Goal: Task Accomplishment & Management: Complete application form

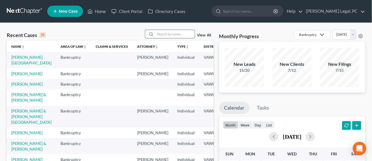
click at [163, 34] on input "search" at bounding box center [174, 34] width 39 height 8
type input "shortridge"
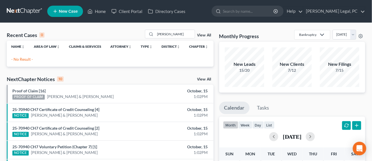
click at [72, 12] on span "New Case" at bounding box center [68, 11] width 19 height 4
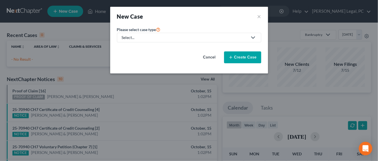
click at [139, 37] on div "Select..." at bounding box center [185, 38] width 126 height 6
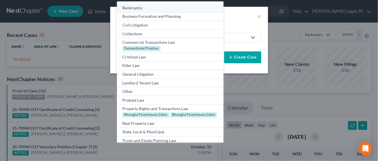
click at [132, 9] on div "Bankruptcy" at bounding box center [169, 8] width 95 height 6
select select "84"
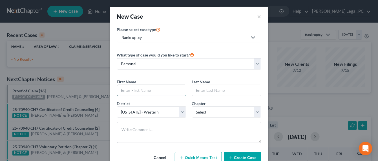
click at [129, 86] on input "text" at bounding box center [151, 90] width 69 height 11
type input "Isaac"
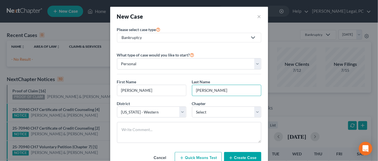
type input "Shortridge"
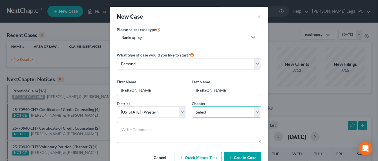
select select "0"
click at [235, 154] on button "Create Case" at bounding box center [242, 158] width 37 height 12
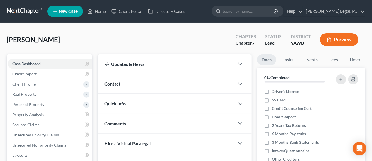
click at [111, 84] on span "Contact" at bounding box center [113, 83] width 16 height 5
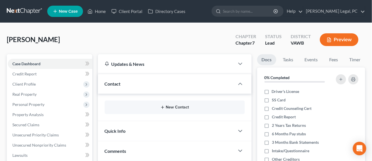
click at [181, 108] on button "New Contact" at bounding box center [174, 107] width 131 height 5
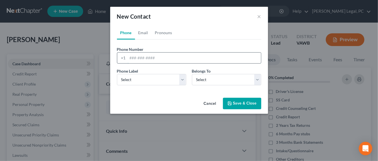
click at [140, 60] on input "tel" at bounding box center [194, 57] width 133 height 11
type input "2766397237"
click at [137, 76] on select "Select Mobile Home Work Other" at bounding box center [151, 79] width 69 height 11
select select "0"
click at [117, 74] on select "Select Mobile Home Work Other" at bounding box center [151, 79] width 69 height 11
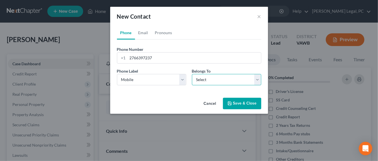
click at [213, 78] on select "Select Client Other" at bounding box center [226, 79] width 69 height 11
select select "0"
click at [192, 74] on select "Select Client Other" at bounding box center [226, 79] width 69 height 11
click at [136, 56] on input "2766397237" at bounding box center [194, 57] width 133 height 11
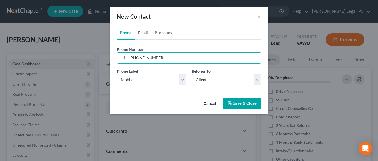
type input "276-639-7237"
click at [145, 28] on link "Email" at bounding box center [143, 33] width 17 height 14
click at [135, 60] on input "email" at bounding box center [194, 57] width 133 height 11
type input "shortridgeisaac848@gmail.com"
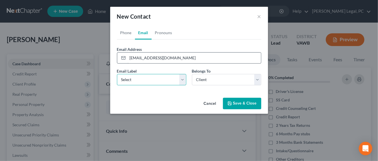
select select "0"
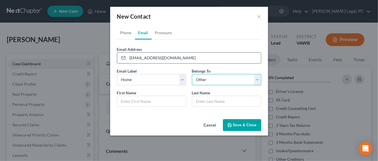
select select "0"
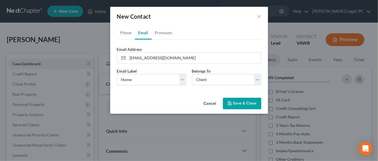
click at [244, 106] on button "Save & Close" at bounding box center [242, 103] width 38 height 12
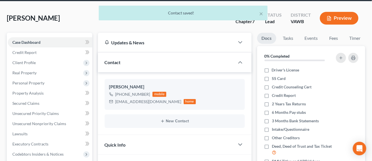
scroll to position [35, 0]
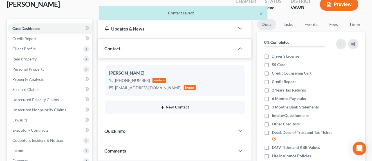
click at [179, 105] on button "New Contact" at bounding box center [174, 107] width 131 height 5
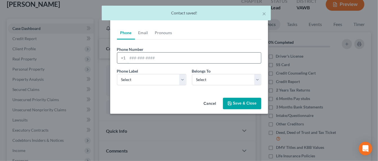
click at [134, 58] on input "tel" at bounding box center [194, 57] width 133 height 11
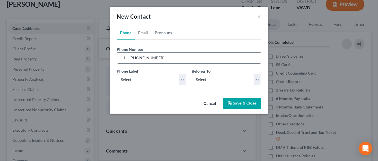
type input "276-591-7205"
click at [207, 103] on button "Cancel" at bounding box center [209, 103] width 21 height 11
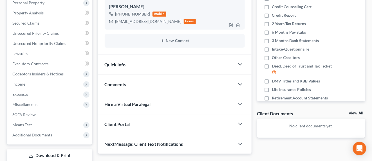
scroll to position [138, 0]
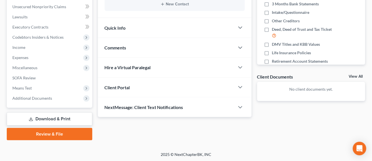
click at [134, 89] on div "Client Portal" at bounding box center [166, 86] width 137 height 19
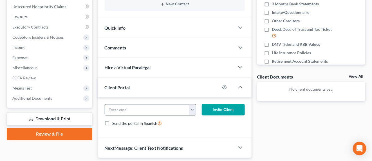
click at [194, 111] on button "button" at bounding box center [192, 109] width 7 height 11
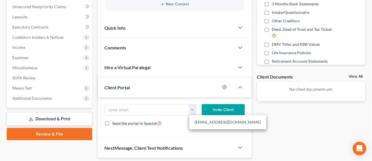
click at [196, 121] on link "shortridgeisaac848@gmail.com" at bounding box center [228, 122] width 77 height 10
type input "shortridgeisaac848@gmail.com"
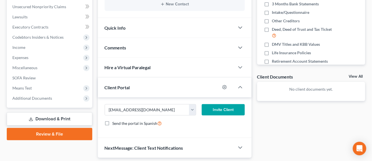
click at [220, 111] on button "Invite Client" at bounding box center [223, 109] width 43 height 11
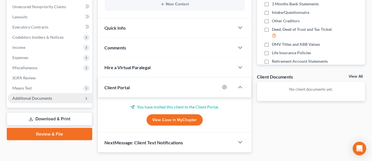
click at [39, 96] on span "Additional Documents" at bounding box center [32, 97] width 40 height 5
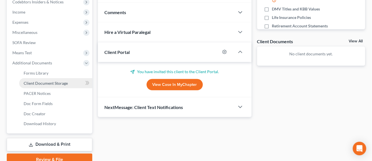
click at [38, 84] on span "Client Document Storage" at bounding box center [46, 83] width 44 height 5
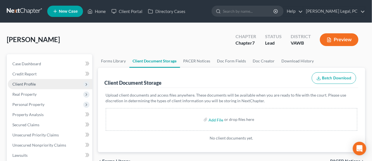
click at [28, 85] on span "Client Profile" at bounding box center [23, 83] width 23 height 5
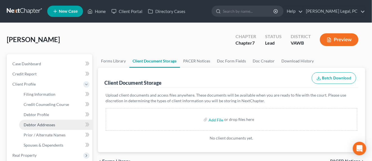
click at [30, 126] on link "Debtor Addresses" at bounding box center [55, 124] width 73 height 10
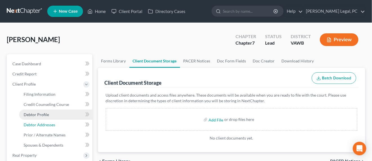
select select "0"
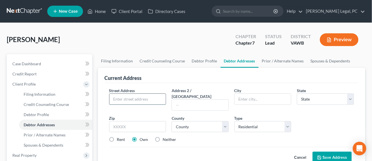
click at [162, 97] on input "text" at bounding box center [138, 99] width 57 height 11
type input "14357 Sandy Ridge Road"
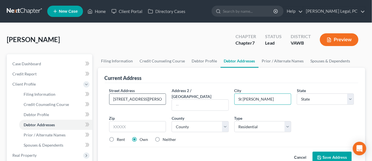
type input "St Paul"
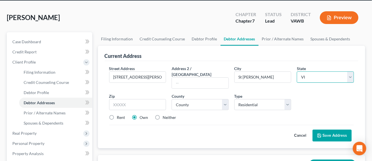
scroll to position [35, 0]
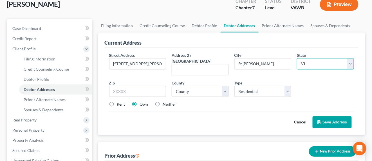
click at [312, 67] on select "State AL AK AR AZ CA CO CT DE DC FL GA GU HI ID IL IN IA KS KY LA ME MD MA MI M…" at bounding box center [325, 63] width 57 height 11
select select "48"
click at [297, 58] on select "State AL AK AR AZ CA CO CT DE DC FL GA GU HI ID IL IN IA KS KY LA ME MD MA MI M…" at bounding box center [325, 63] width 57 height 11
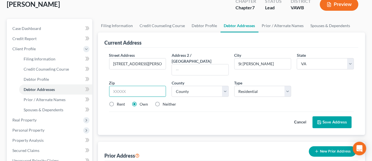
click at [128, 86] on input "text" at bounding box center [137, 91] width 57 height 11
type input "27283"
type input "Julian"
select select "28"
select select "93"
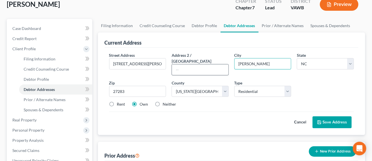
drag, startPoint x: 260, startPoint y: 63, endPoint x: 210, endPoint y: 64, distance: 50.7
click at [210, 64] on div "Street Address * 14357 Sandy Ridge Road Address 2 / PO Box City * Julian State …" at bounding box center [231, 81] width 251 height 59
type input "St Paul"
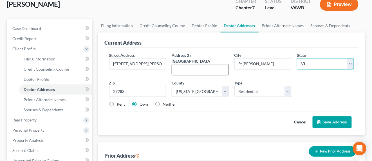
select select "48"
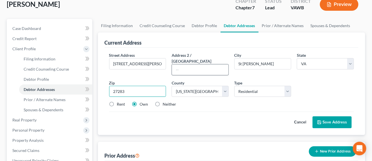
select select "126"
type input "27283"
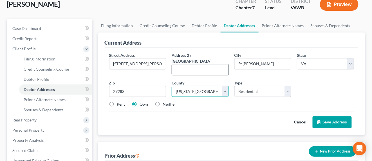
type input "Julian"
select select "28"
select select "93"
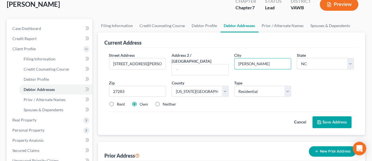
drag, startPoint x: 255, startPoint y: 62, endPoint x: 233, endPoint y: 63, distance: 21.7
click at [233, 63] on div "City * Julian" at bounding box center [263, 63] width 63 height 23
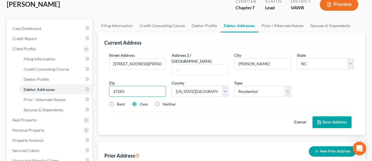
drag, startPoint x: 135, startPoint y: 84, endPoint x: 86, endPoint y: 77, distance: 49.0
click at [89, 79] on div "Petition Navigation Case Dashboard Payments Invoices Payments Payments Credit R…" at bounding box center [186, 161] width 364 height 285
type input "24283"
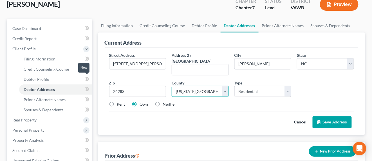
type input "Saint Paul"
select select "48"
click at [188, 87] on select "County Accomack County Albemarle County Alexandria city Alleghany County Amelia…" at bounding box center [200, 91] width 57 height 11
select select "131"
click at [172, 86] on select "County Accomack County Albemarle County Alexandria city Alleghany County Amelia…" at bounding box center [200, 91] width 57 height 11
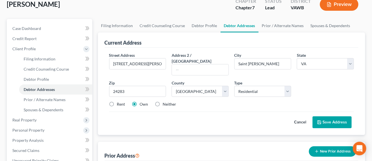
click at [335, 116] on button "Save Address" at bounding box center [332, 122] width 39 height 12
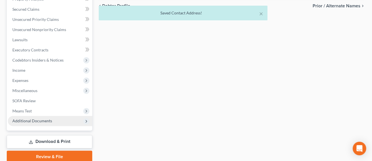
click at [45, 118] on span "Additional Documents" at bounding box center [32, 120] width 40 height 5
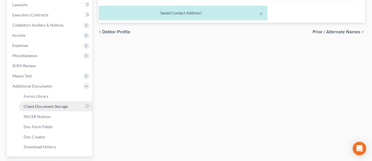
click at [47, 106] on span "Client Document Storage" at bounding box center [46, 106] width 44 height 5
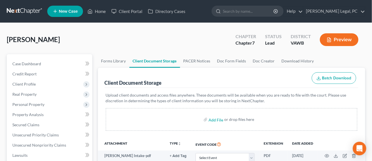
click at [28, 15] on link at bounding box center [25, 11] width 36 height 10
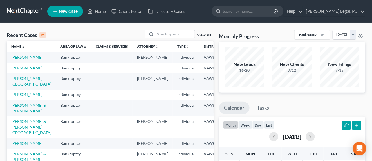
click at [61, 16] on link "New Case" at bounding box center [65, 11] width 36 height 11
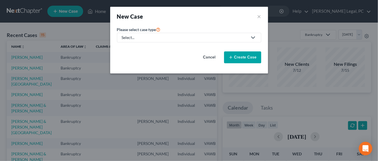
click at [156, 41] on link "Select..." at bounding box center [189, 38] width 144 height 10
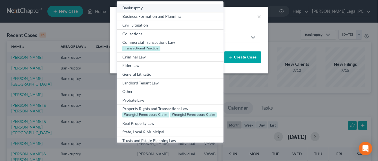
click at [145, 9] on div "Bankruptcy" at bounding box center [169, 8] width 95 height 6
select select "84"
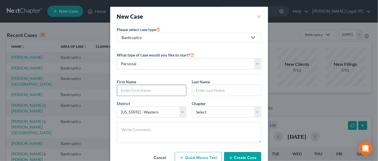
click at [168, 91] on input "text" at bounding box center [151, 90] width 69 height 11
type input "Stacy"
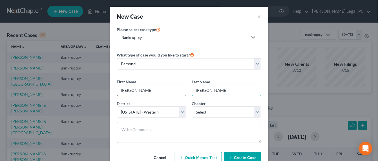
type input "Dillow"
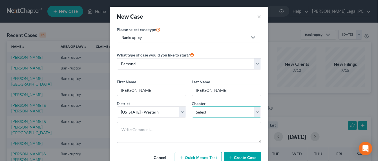
click at [196, 109] on select "Select 7 11 12 13" at bounding box center [226, 111] width 69 height 11
select select "0"
click at [192, 106] on select "Select 7 11 12 13" at bounding box center [226, 111] width 69 height 11
click at [236, 157] on button "Create Case" at bounding box center [242, 158] width 37 height 12
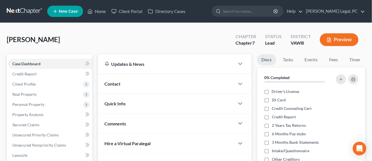
click at [119, 85] on span "Contact" at bounding box center [113, 83] width 16 height 5
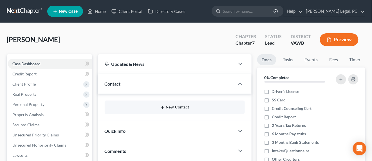
click at [167, 108] on button "New Contact" at bounding box center [174, 107] width 131 height 5
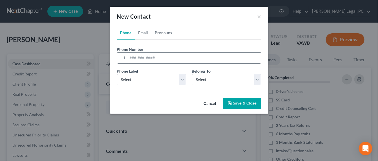
click at [132, 59] on input "tel" at bounding box center [194, 57] width 133 height 11
type input "276-613-4704"
click at [151, 81] on select "Select Mobile Home Work Other" at bounding box center [151, 79] width 69 height 11
select select "0"
click at [117, 74] on select "Select Mobile Home Work Other" at bounding box center [151, 79] width 69 height 11
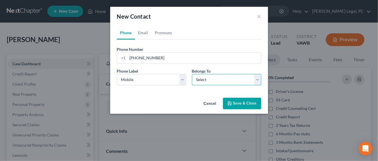
click at [209, 82] on select "Select Client Other" at bounding box center [226, 79] width 69 height 11
select select "0"
click at [192, 74] on select "Select Client Other" at bounding box center [226, 79] width 69 height 11
select select "0"
click at [147, 35] on link "Email" at bounding box center [143, 33] width 17 height 14
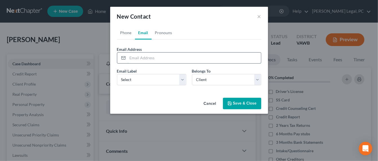
click at [153, 56] on input "email" at bounding box center [194, 57] width 133 height 11
type input "stacydillow29@gmail.com"
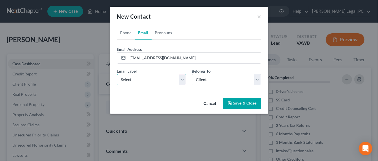
click at [154, 78] on select "Select Home Work Other" at bounding box center [151, 79] width 69 height 11
select select "0"
click at [117, 74] on select "Select Home Work Other" at bounding box center [151, 79] width 69 height 11
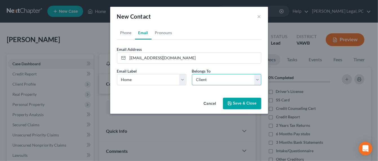
click at [199, 82] on select "Select Client Other" at bounding box center [226, 79] width 69 height 11
click at [192, 74] on select "Select Client Other" at bounding box center [226, 79] width 69 height 11
click at [243, 104] on button "Save & Close" at bounding box center [242, 103] width 38 height 12
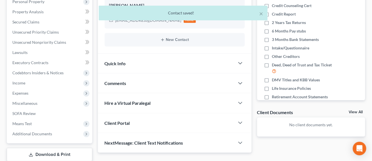
scroll to position [68, 0]
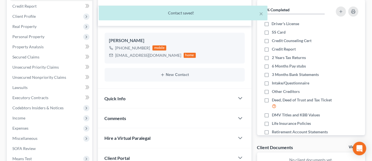
click at [122, 116] on span "Comments" at bounding box center [116, 117] width 22 height 5
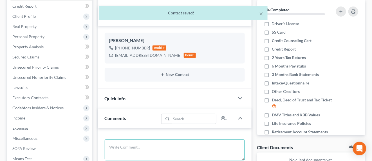
click at [119, 141] on textarea at bounding box center [175, 149] width 140 height 21
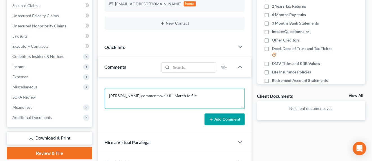
scroll to position [138, 0]
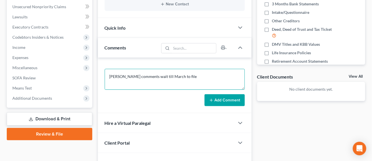
type textarea "Shane comments wait till March to file"
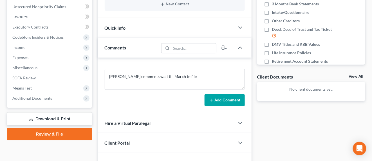
click at [221, 101] on button "Add Comment" at bounding box center [225, 100] width 40 height 12
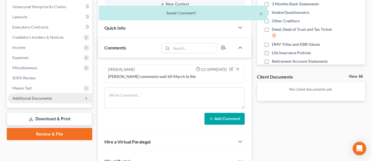
click at [48, 98] on span "Additional Documents" at bounding box center [32, 97] width 40 height 5
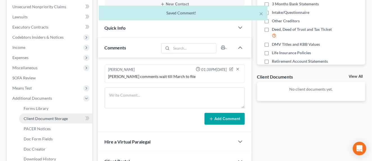
drag, startPoint x: 63, startPoint y: 116, endPoint x: 65, endPoint y: 115, distance: 2.9
click at [63, 116] on span "Client Document Storage" at bounding box center [46, 118] width 44 height 5
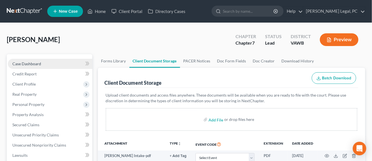
click at [30, 62] on span "Case Dashboard" at bounding box center [26, 63] width 29 height 5
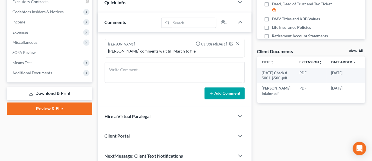
scroll to position [176, 0]
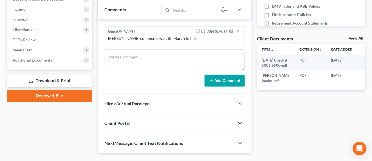
click at [238, 122] on icon "button" at bounding box center [240, 123] width 7 height 7
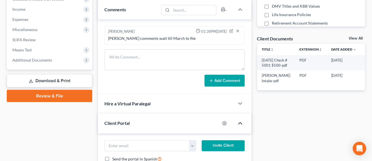
click at [214, 142] on button "Invite Client" at bounding box center [223, 145] width 43 height 11
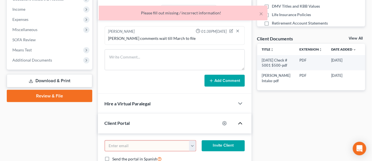
click at [186, 144] on input "email" at bounding box center [147, 145] width 85 height 11
click at [191, 144] on button "button" at bounding box center [192, 145] width 7 height 11
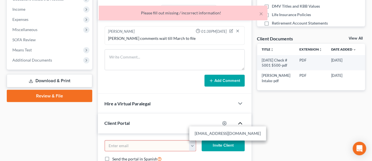
click at [204, 128] on link "stacydillow29@gmail.com" at bounding box center [228, 133] width 77 height 10
type input "stacydillow29@gmail.com"
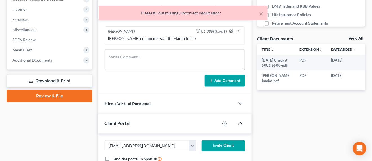
click at [216, 144] on button "Invite Client" at bounding box center [223, 145] width 43 height 11
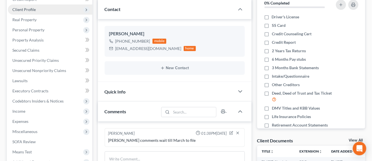
scroll to position [35, 0]
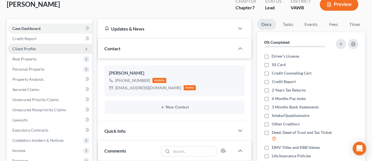
click at [33, 46] on span "Client Profile" at bounding box center [23, 48] width 23 height 5
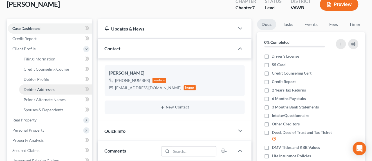
click at [46, 92] on link "Debtor Addresses" at bounding box center [55, 89] width 73 height 10
select select "0"
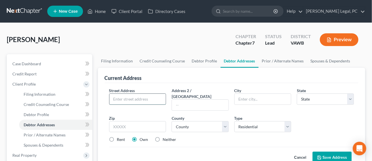
click at [137, 100] on input "text" at bounding box center [138, 99] width 57 height 11
type input "291 Jericho Road"
type input "Woodlawn"
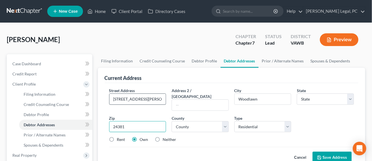
type input "24381"
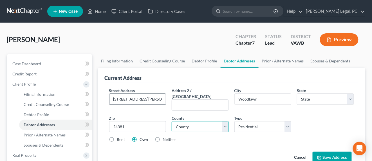
select select "48"
select select "21"
click at [333, 151] on button "Save Address" at bounding box center [332, 157] width 39 height 12
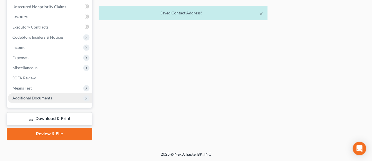
click at [46, 97] on span "Additional Documents" at bounding box center [32, 97] width 40 height 5
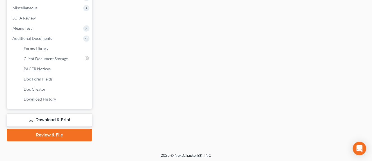
scroll to position [199, 0]
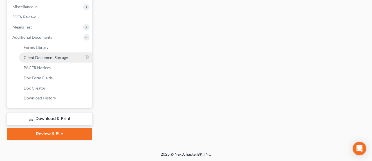
click at [49, 57] on span "Client Document Storage" at bounding box center [46, 57] width 44 height 5
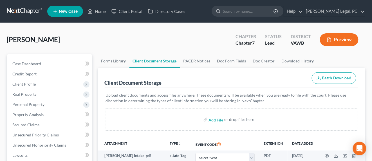
click at [28, 13] on link at bounding box center [25, 11] width 36 height 10
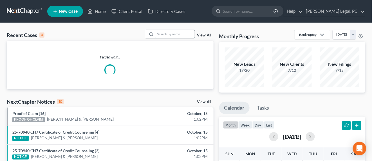
click at [174, 36] on input "search" at bounding box center [174, 34] width 39 height 8
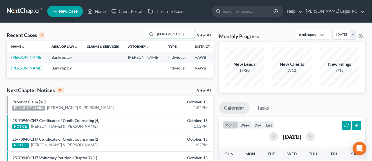
type input "barrett"
click at [66, 13] on span "New Case" at bounding box center [68, 11] width 19 height 4
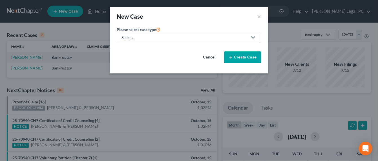
click at [148, 36] on div "Select..." at bounding box center [185, 38] width 126 height 6
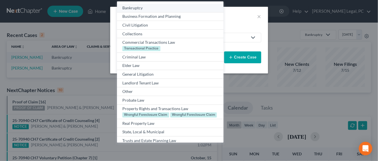
click at [148, 9] on div "Bankruptcy" at bounding box center [169, 8] width 95 height 6
select select "84"
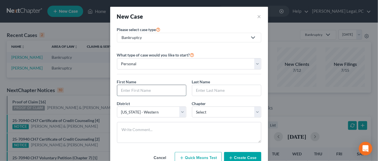
click at [137, 90] on input "text" at bounding box center [151, 90] width 69 height 11
type input "Joanna"
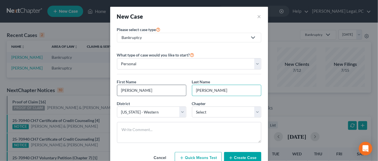
type input "Barrett"
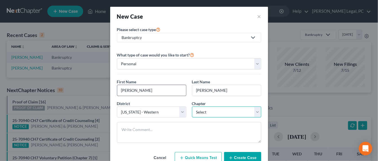
select select "0"
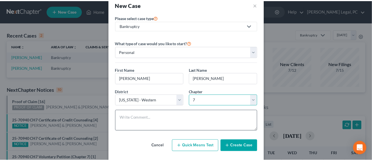
scroll to position [18, 0]
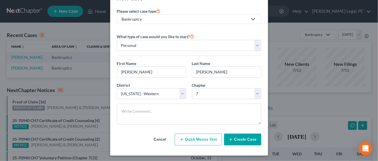
click at [239, 135] on button "Create Case" at bounding box center [242, 139] width 37 height 12
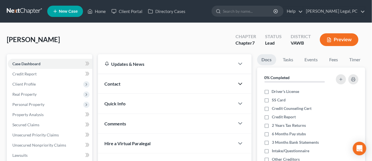
click at [240, 81] on icon "button" at bounding box center [240, 83] width 7 height 7
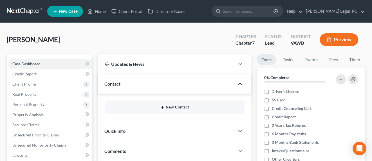
click at [171, 106] on button "New Contact" at bounding box center [174, 107] width 131 height 5
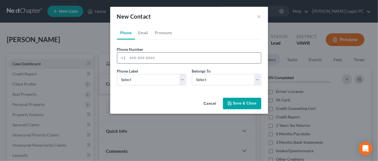
click at [152, 60] on input "tel" at bounding box center [194, 57] width 133 height 11
type input "276-759-6161"
select select "0"
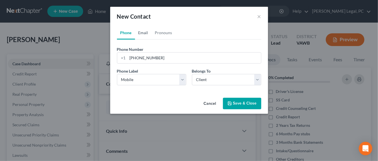
drag, startPoint x: 143, startPoint y: 34, endPoint x: 157, endPoint y: 45, distance: 17.4
click at [143, 34] on link "Email" at bounding box center [143, 33] width 17 height 14
click at [149, 56] on input "email" at bounding box center [194, 57] width 133 height 11
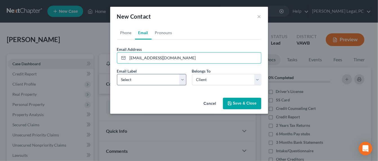
type input "joannabarrettlpn@gmail.com"
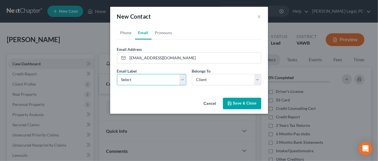
click at [157, 80] on select "Select Home Work Other" at bounding box center [151, 79] width 69 height 11
select select "0"
click at [117, 74] on select "Select Home Work Other" at bounding box center [151, 79] width 69 height 11
click at [237, 103] on button "Save & Close" at bounding box center [242, 103] width 38 height 12
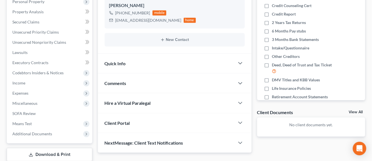
scroll to position [138, 0]
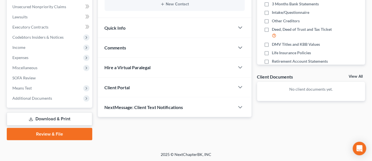
click at [247, 85] on div at bounding box center [243, 86] width 17 height 11
click at [238, 85] on icon "button" at bounding box center [240, 87] width 7 height 7
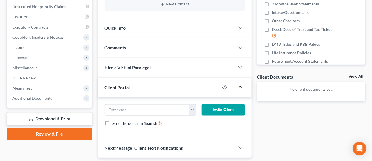
click at [197, 112] on div "joannabarrettlpn@gmail.com" at bounding box center [150, 109] width 97 height 11
click at [194, 114] on button "button" at bounding box center [192, 109] width 7 height 11
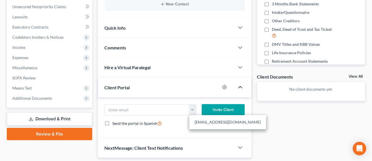
click at [196, 121] on link "joannabarrettlpn@gmail.com" at bounding box center [228, 122] width 77 height 10
type input "joannabarrettlpn@gmail.com"
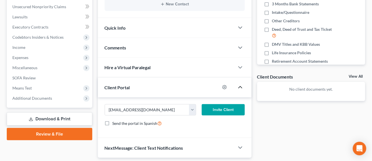
click at [217, 109] on button "Invite Client" at bounding box center [223, 109] width 43 height 11
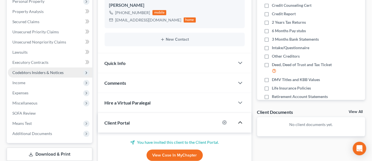
scroll to position [68, 0]
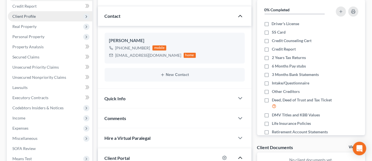
click at [27, 20] on span "Client Profile" at bounding box center [50, 16] width 85 height 10
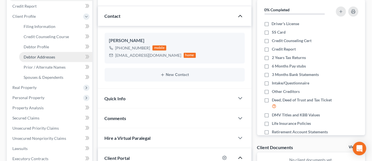
click at [39, 54] on link "Debtor Addresses" at bounding box center [55, 57] width 73 height 10
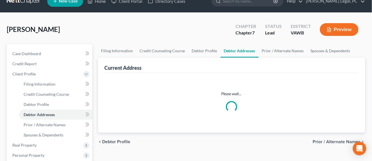
select select "0"
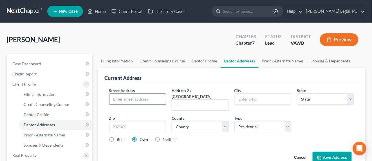
click at [127, 99] on input "text" at bounding box center [138, 99] width 57 height 11
type input "400 Grand View Drive"
type input "Max Meadows"
select select "48"
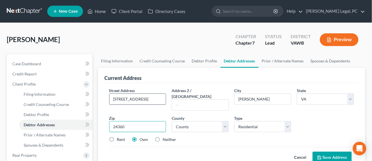
type input "24360"
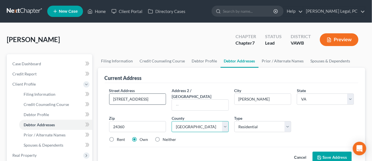
select select "132"
click at [324, 151] on button "Save Address" at bounding box center [332, 157] width 39 height 12
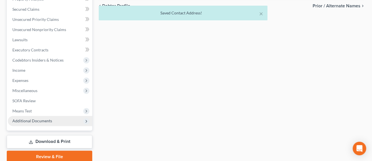
click at [48, 119] on span "Additional Documents" at bounding box center [32, 120] width 40 height 5
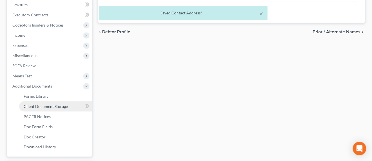
click at [55, 107] on span "Client Document Storage" at bounding box center [46, 106] width 44 height 5
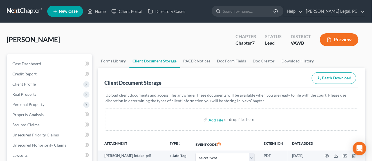
click at [27, 9] on link at bounding box center [25, 11] width 36 height 10
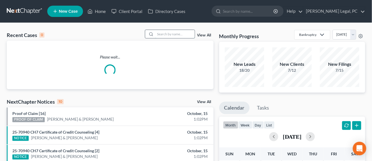
click at [161, 34] on input "search" at bounding box center [174, 34] width 39 height 8
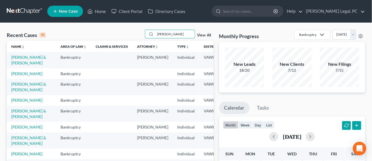
drag, startPoint x: 175, startPoint y: 33, endPoint x: 139, endPoint y: 31, distance: 35.5
click at [139, 32] on div "Recent Cases 15 [PERSON_NAME] View All" at bounding box center [110, 35] width 207 height 11
type input "[PERSON_NAME]"
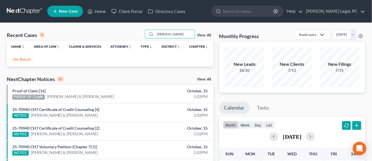
click at [71, 15] on link "New Case" at bounding box center [65, 11] width 36 height 11
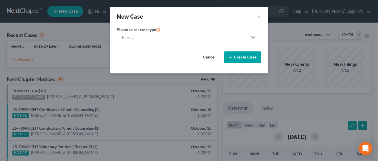
click at [162, 37] on div "Select..." at bounding box center [185, 38] width 126 height 6
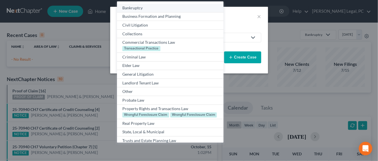
click at [146, 9] on div "Bankruptcy" at bounding box center [169, 8] width 95 height 6
select select "84"
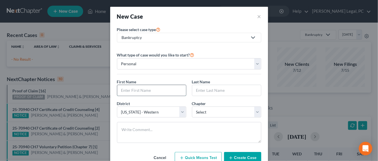
click at [138, 86] on input "text" at bounding box center [151, 90] width 69 height 11
type input "[PERSON_NAME]"
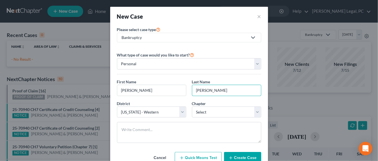
type input "[PERSON_NAME]"
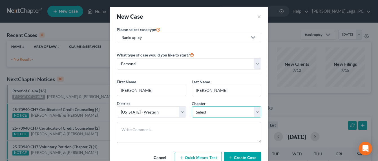
select select "0"
click at [192, 106] on select "Select 7 11 12 13" at bounding box center [226, 111] width 69 height 11
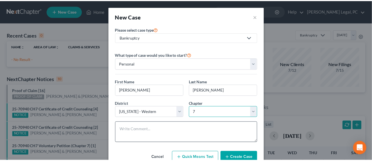
scroll to position [18, 0]
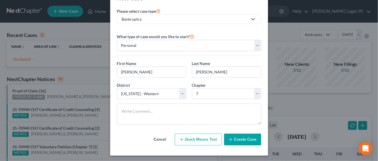
click at [233, 137] on button "Create Case" at bounding box center [242, 139] width 37 height 12
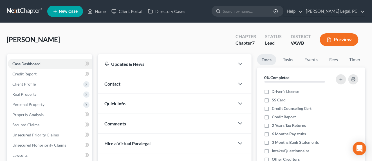
click at [138, 86] on div "Contact" at bounding box center [166, 83] width 137 height 19
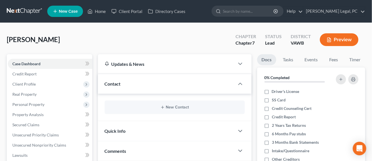
click at [167, 103] on div "New Contact" at bounding box center [175, 107] width 140 height 14
click at [167, 105] on button "New Contact" at bounding box center [174, 107] width 131 height 5
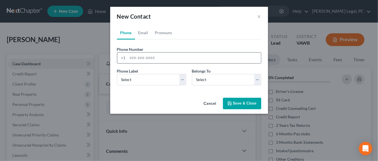
click at [154, 59] on input "tel" at bounding box center [194, 57] width 133 height 11
type input "[PHONE_NUMBER]"
select select "0"
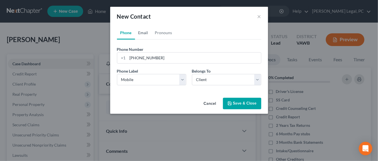
click at [150, 29] on link "Email" at bounding box center [143, 33] width 17 height 14
click at [142, 63] on div at bounding box center [189, 57] width 144 height 11
click at [143, 58] on input "email" at bounding box center [194, 57] width 133 height 11
type input "[EMAIL_ADDRESS][DOMAIN_NAME]"
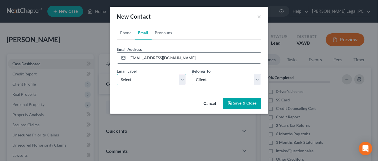
select select "0"
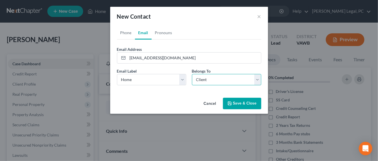
click at [207, 77] on select "Select Client Other" at bounding box center [226, 79] width 69 height 11
click at [125, 31] on link "Phone" at bounding box center [126, 33] width 18 height 14
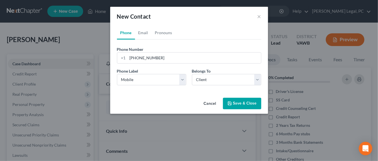
click at [239, 105] on button "Save & Close" at bounding box center [242, 103] width 38 height 12
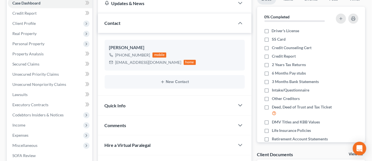
scroll to position [70, 0]
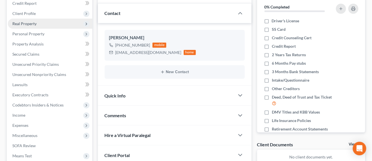
click at [26, 26] on span "Real Property" at bounding box center [50, 24] width 85 height 10
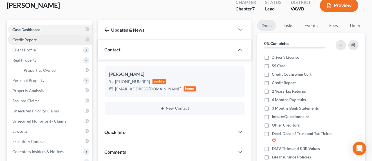
scroll to position [0, 0]
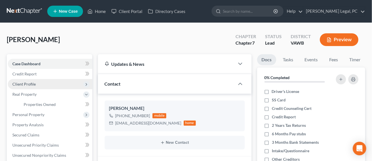
click at [31, 85] on span "Client Profile" at bounding box center [23, 83] width 23 height 5
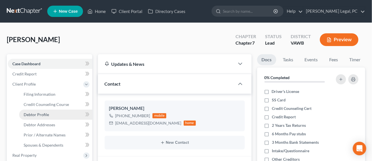
click at [40, 115] on span "Debtor Profile" at bounding box center [36, 114] width 25 height 5
select select "0"
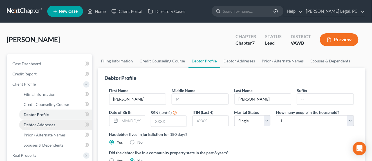
click at [45, 127] on link "Debtor Addresses" at bounding box center [55, 124] width 73 height 10
select select "0"
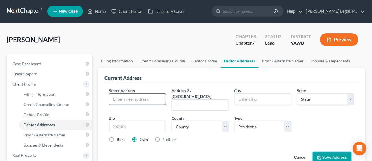
click at [148, 99] on input "text" at bounding box center [138, 99] width 57 height 11
type input "[STREET_ADDRESS][PERSON_NAME]"
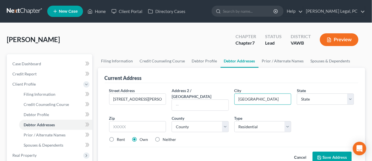
type input "[GEOGRAPHIC_DATA]"
select select "48"
type input "24382"
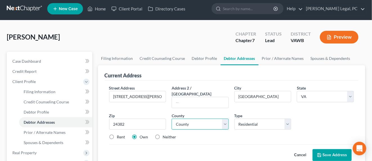
scroll to position [35, 0]
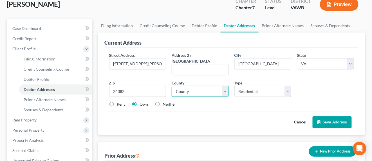
click at [207, 86] on select "County [GEOGRAPHIC_DATA] [GEOGRAPHIC_DATA] [GEOGRAPHIC_DATA] [GEOGRAPHIC_DATA] …" at bounding box center [200, 91] width 57 height 11
select select "132"
click at [172, 86] on select "County [GEOGRAPHIC_DATA] [GEOGRAPHIC_DATA] [GEOGRAPHIC_DATA] [GEOGRAPHIC_DATA] …" at bounding box center [200, 91] width 57 height 11
drag, startPoint x: 320, startPoint y: 114, endPoint x: 318, endPoint y: 115, distance: 2.9
click at [320, 120] on icon at bounding box center [319, 122] width 5 height 5
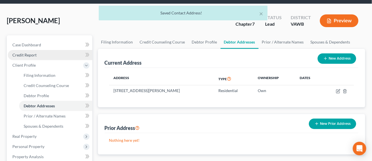
scroll to position [0, 0]
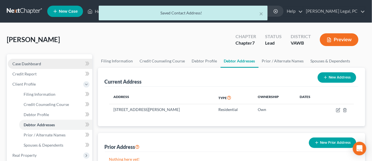
click at [29, 62] on span "Case Dashboard" at bounding box center [26, 63] width 29 height 5
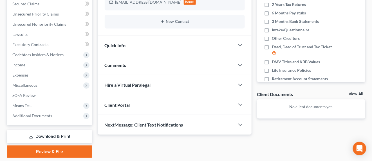
scroll to position [138, 0]
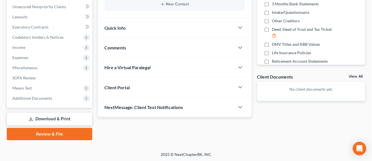
click at [198, 90] on div "Client Portal" at bounding box center [166, 86] width 137 height 19
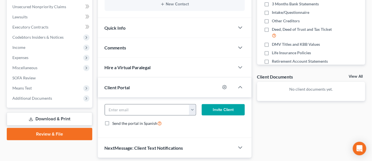
click at [194, 112] on button "button" at bounding box center [192, 109] width 7 height 11
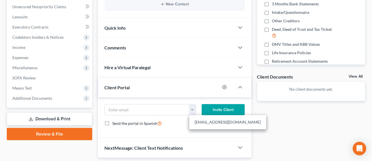
click at [214, 135] on div "Tjtabs@yahoo.com Invite Client Send the portal in Spanish" at bounding box center [175, 117] width 154 height 41
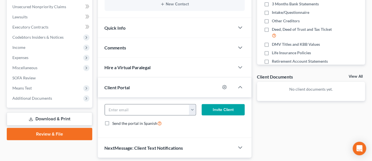
click at [193, 113] on button "button" at bounding box center [192, 109] width 7 height 11
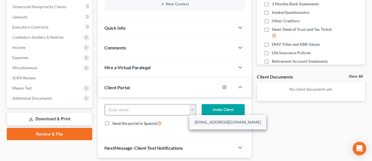
click at [198, 123] on link "Tjtabs@yahoo.com" at bounding box center [228, 122] width 77 height 10
type input "Tjtabs@yahoo.com"
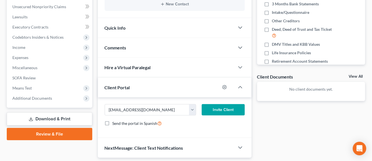
click at [228, 107] on button "Invite Client" at bounding box center [223, 109] width 43 height 11
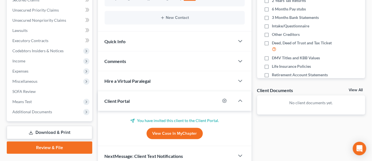
scroll to position [150, 0]
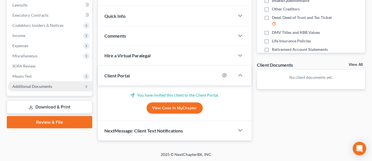
click at [51, 87] on span "Additional Documents" at bounding box center [50, 86] width 85 height 10
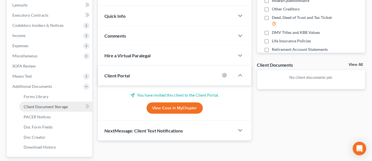
click at [61, 106] on span "Client Document Storage" at bounding box center [46, 106] width 44 height 5
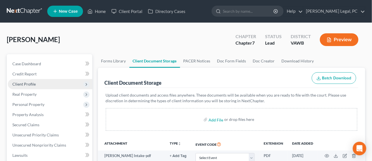
click at [35, 85] on span "Client Profile" at bounding box center [50, 84] width 85 height 10
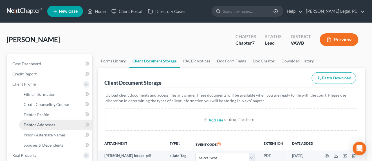
click at [41, 123] on span "Debtor Addresses" at bounding box center [40, 124] width 32 height 5
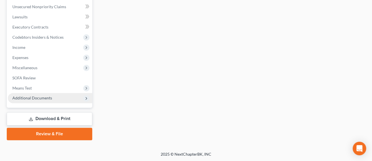
click at [57, 98] on span "Additional Documents" at bounding box center [50, 98] width 85 height 10
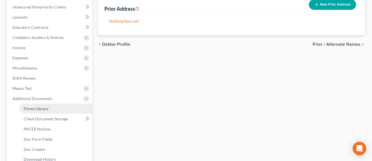
click at [56, 112] on link "Forms Library" at bounding box center [55, 108] width 73 height 10
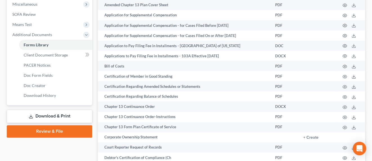
scroll to position [211, 0]
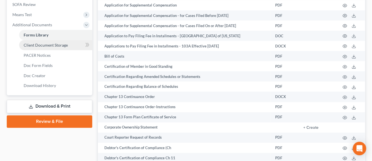
click at [52, 43] on span "Client Document Storage" at bounding box center [46, 45] width 44 height 5
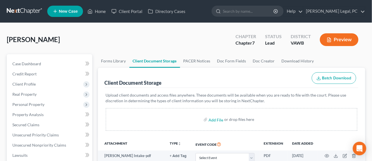
click at [27, 9] on link at bounding box center [25, 11] width 36 height 10
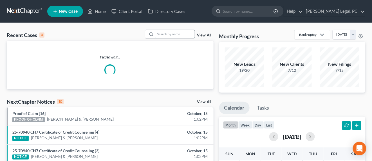
click at [166, 35] on input "search" at bounding box center [174, 34] width 39 height 8
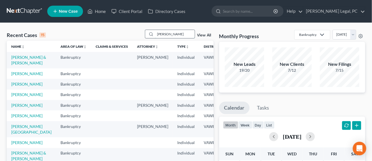
type input "[PERSON_NAME]"
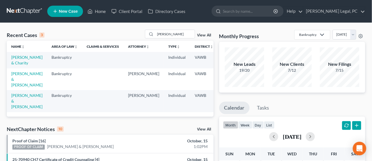
click at [73, 15] on link "New Case" at bounding box center [65, 11] width 36 height 11
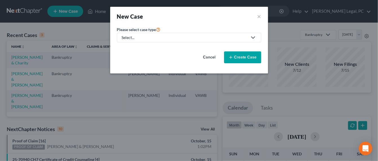
click at [168, 36] on div "Select..." at bounding box center [185, 38] width 126 height 6
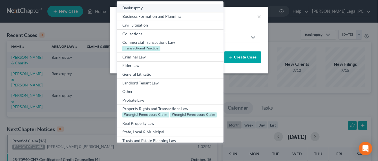
click at [157, 9] on div "Bankruptcy" at bounding box center [169, 8] width 95 height 6
select select "84"
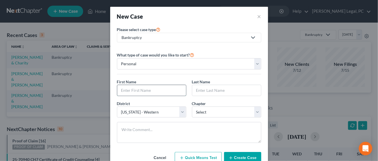
click at [132, 88] on input "text" at bounding box center [151, 90] width 69 height 11
type input "[PERSON_NAME]"
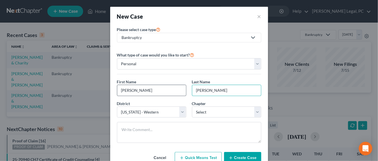
type input "[PERSON_NAME]"
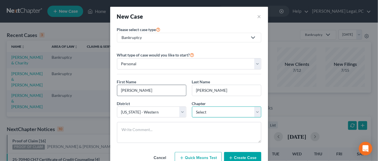
select select "0"
click at [228, 155] on icon "button" at bounding box center [230, 157] width 5 height 5
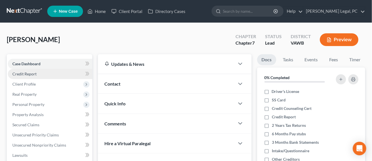
click at [35, 76] on link "Credit Report" at bounding box center [50, 74] width 85 height 10
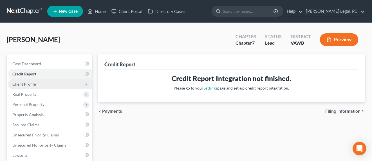
click at [33, 82] on span "Client Profile" at bounding box center [23, 83] width 23 height 5
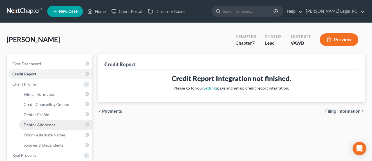
click at [33, 123] on span "Debtor Addresses" at bounding box center [40, 124] width 32 height 5
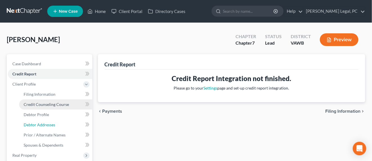
select select "0"
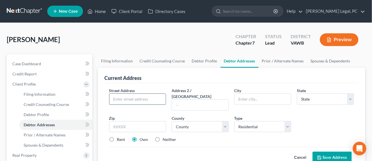
click at [141, 99] on input "text" at bounding box center [138, 99] width 57 height 11
type input "2007 Famers Marke DRive, Apt B4"
type input "24343"
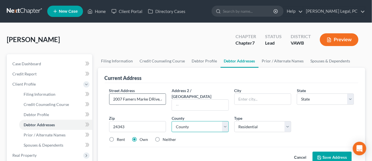
type input "[GEOGRAPHIC_DATA]"
select select "48"
click at [183, 121] on select "County [GEOGRAPHIC_DATA] [GEOGRAPHIC_DATA] [GEOGRAPHIC_DATA] [GEOGRAPHIC_DATA] …" at bounding box center [200, 126] width 57 height 11
select select "21"
click at [172, 121] on select "County [GEOGRAPHIC_DATA] [GEOGRAPHIC_DATA] [GEOGRAPHIC_DATA] [GEOGRAPHIC_DATA] …" at bounding box center [200, 126] width 57 height 11
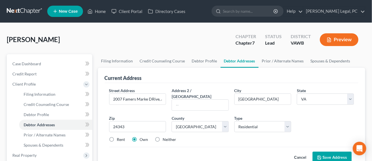
click at [333, 151] on button "Save Address" at bounding box center [332, 157] width 39 height 12
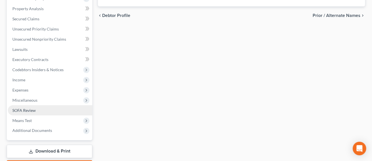
scroll to position [176, 0]
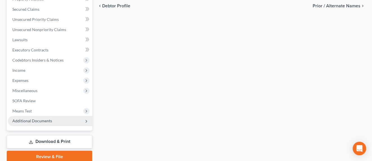
click at [40, 120] on span "Additional Documents" at bounding box center [32, 120] width 40 height 5
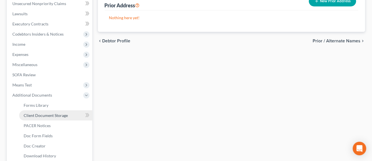
scroll to position [150, 0]
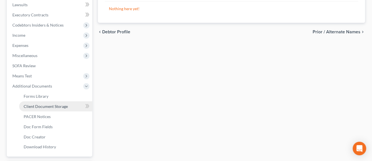
click at [70, 103] on link "Client Document Storage" at bounding box center [55, 106] width 73 height 10
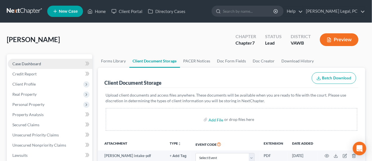
click at [24, 62] on span "Case Dashboard" at bounding box center [26, 63] width 29 height 5
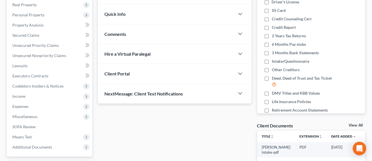
scroll to position [106, 0]
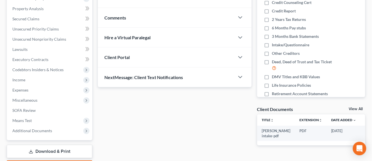
click at [147, 61] on div "Client Portal" at bounding box center [166, 56] width 137 height 19
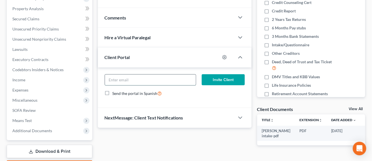
click at [192, 80] on input "email" at bounding box center [150, 79] width 91 height 11
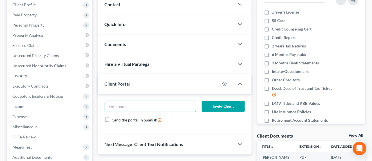
scroll to position [0, 0]
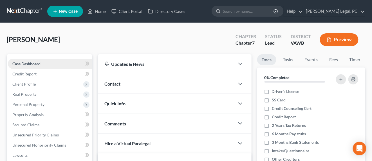
click at [39, 63] on span "Case Dashboard" at bounding box center [26, 63] width 28 height 5
click at [31, 63] on span "Case Dashboard" at bounding box center [26, 63] width 28 height 5
click at [138, 87] on div "Contact" at bounding box center [166, 83] width 137 height 19
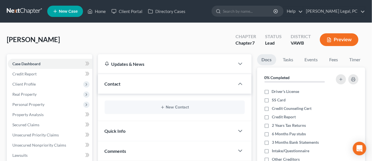
click at [183, 109] on div "New Contact" at bounding box center [175, 107] width 140 height 14
click at [186, 106] on button "New Contact" at bounding box center [174, 107] width 131 height 5
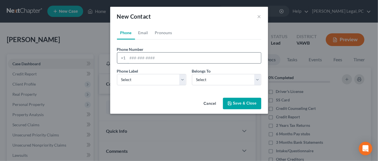
click at [148, 57] on input "tel" at bounding box center [194, 57] width 133 height 11
type input "[PHONE_NUMBER]"
select select "0"
click at [144, 33] on link "Email" at bounding box center [143, 33] width 17 height 14
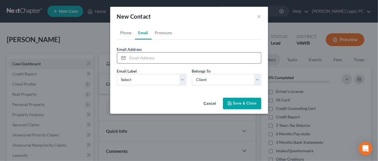
click at [145, 60] on input "email" at bounding box center [194, 57] width 133 height 11
type input "[EMAIL_ADDRESS][DOMAIN_NAME]"
click at [234, 105] on button "Save & Close" at bounding box center [242, 103] width 38 height 12
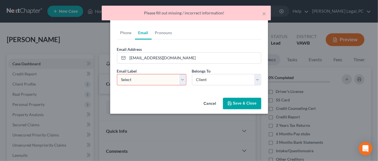
drag, startPoint x: 142, startPoint y: 82, endPoint x: 139, endPoint y: 83, distance: 2.9
click at [142, 82] on select "Select Home Work Other" at bounding box center [151, 79] width 69 height 11
select select "0"
click at [117, 74] on select "Select Home Work Other" at bounding box center [151, 79] width 69 height 11
click at [239, 99] on button "Save & Close" at bounding box center [242, 103] width 38 height 12
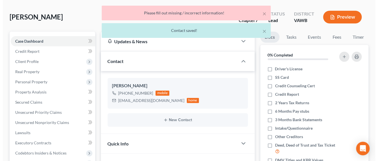
scroll to position [70, 0]
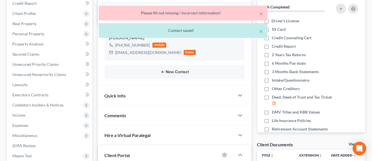
click at [178, 71] on button "New Contact" at bounding box center [174, 72] width 131 height 5
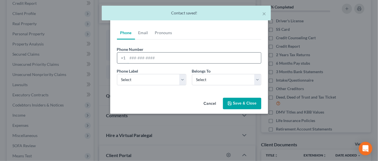
click at [144, 61] on input "tel" at bounding box center [194, 57] width 133 height 11
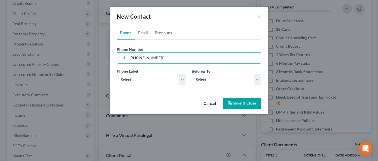
type input "[PHONE_NUMBER]"
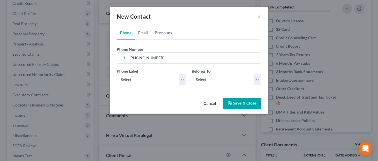
click at [214, 104] on button "Cancel" at bounding box center [209, 103] width 21 height 11
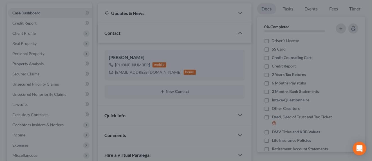
scroll to position [0, 0]
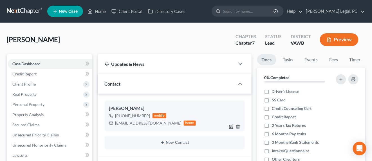
click at [232, 127] on icon "button" at bounding box center [231, 126] width 5 height 5
select select "0"
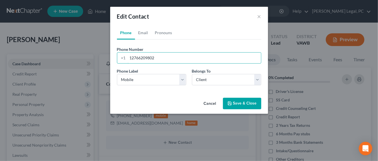
drag, startPoint x: 165, startPoint y: 57, endPoint x: 121, endPoint y: 64, distance: 44.5
click at [121, 64] on div "Phone Number * +1 12766209802 Ext." at bounding box center [189, 57] width 150 height 22
type input "276-235-3885"
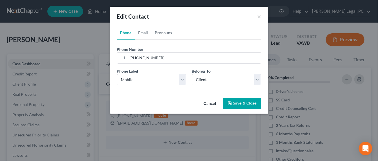
click at [242, 108] on button "Save & Close" at bounding box center [242, 103] width 38 height 12
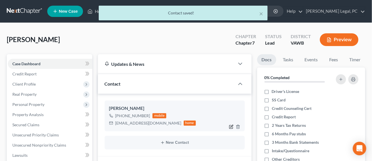
click at [231, 125] on icon "button" at bounding box center [232, 126] width 3 height 3
select select "0"
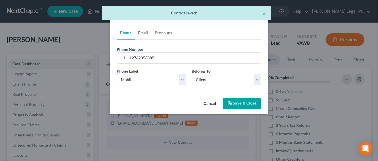
click at [144, 34] on link "Email" at bounding box center [143, 33] width 17 height 14
drag, startPoint x: 187, startPoint y: 58, endPoint x: 122, endPoint y: 59, distance: 64.8
click at [122, 59] on div "[EMAIL_ADDRESS][DOMAIN_NAME]" at bounding box center [189, 57] width 144 height 11
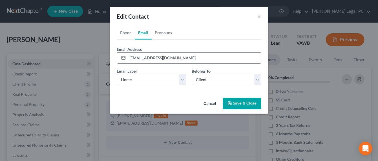
type input "roxannejohnson2020@gmail.com"
click at [183, 81] on select "Select Home Work Other" at bounding box center [151, 79] width 69 height 11
click at [117, 74] on select "Select Home Work Other" at bounding box center [151, 79] width 69 height 11
click at [239, 102] on button "Save & Close" at bounding box center [242, 103] width 38 height 12
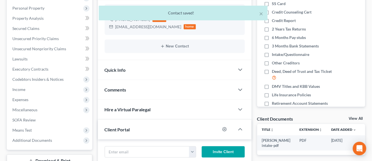
scroll to position [106, 0]
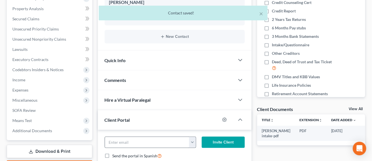
click at [194, 141] on button "button" at bounding box center [192, 142] width 7 height 11
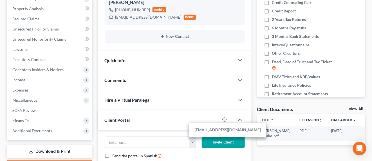
click at [203, 130] on link "roxannejohnson2020@gmail.com" at bounding box center [228, 130] width 77 height 10
type input "roxannejohnson2020@gmail.com"
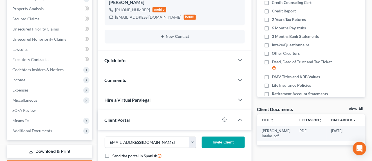
click at [218, 142] on button "Invite Client" at bounding box center [223, 141] width 43 height 11
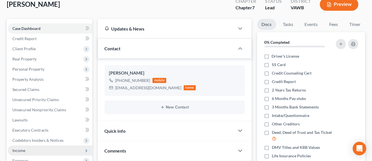
scroll to position [0, 0]
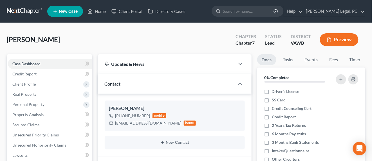
click at [52, 79] on span "Client Profile" at bounding box center [50, 84] width 85 height 10
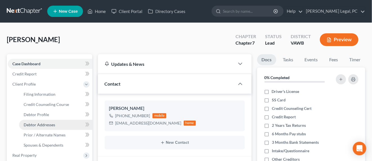
drag, startPoint x: 50, startPoint y: 122, endPoint x: 56, endPoint y: 120, distance: 6.5
click at [50, 122] on span "Debtor Addresses" at bounding box center [40, 124] width 32 height 5
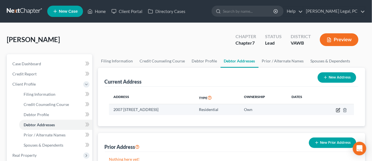
click at [339, 111] on icon "button" at bounding box center [338, 109] width 3 height 3
select select "48"
select select "21"
select select "0"
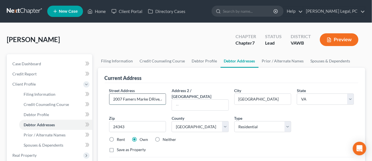
click at [152, 100] on input "2007 Famers Marke DRive, Apt B4" at bounding box center [138, 99] width 57 height 11
click at [163, 88] on div "Street Address * 2007 Famers Marke Drive, Apt B4" at bounding box center [137, 98] width 63 height 23
drag, startPoint x: 140, startPoint y: 99, endPoint x: 165, endPoint y: 100, distance: 25.4
click at [140, 99] on input "2007 Famers Marke Drive, Apt B4" at bounding box center [138, 99] width 57 height 11
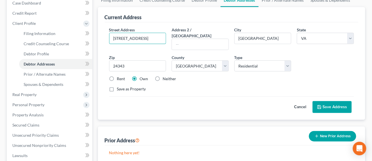
scroll to position [70, 0]
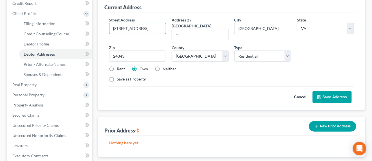
type input "2007 Farmers Market Drive, Apt B4"
click at [332, 91] on button "Save Address" at bounding box center [332, 97] width 39 height 12
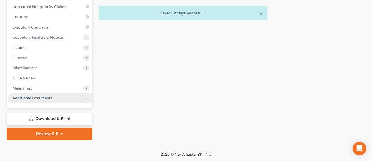
click at [52, 95] on span "Additional Documents" at bounding box center [50, 98] width 85 height 10
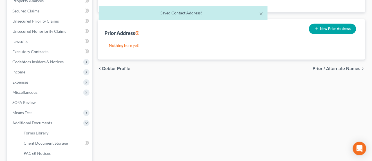
scroll to position [67, 0]
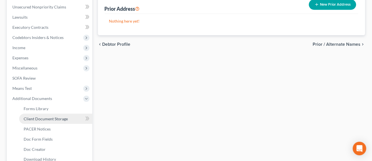
click at [70, 118] on link "Client Document Storage" at bounding box center [55, 119] width 73 height 10
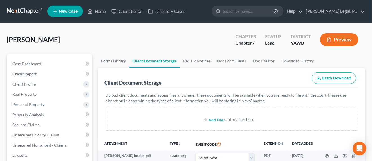
click at [35, 13] on link at bounding box center [25, 11] width 36 height 10
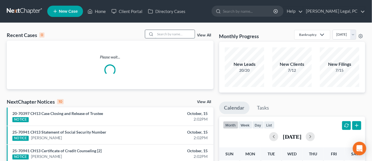
click at [167, 30] on input "search" at bounding box center [174, 34] width 39 height 8
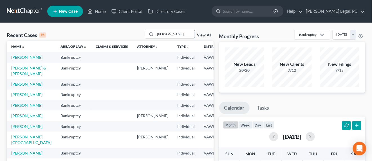
type input "[PERSON_NAME]"
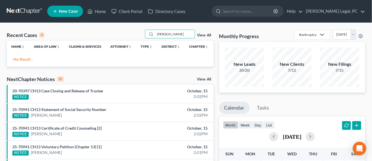
click at [64, 14] on link "New Case" at bounding box center [65, 11] width 36 height 11
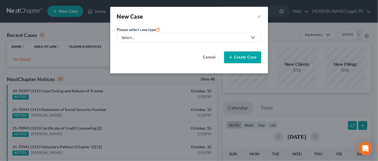
click at [135, 38] on div "Select..." at bounding box center [185, 38] width 126 height 6
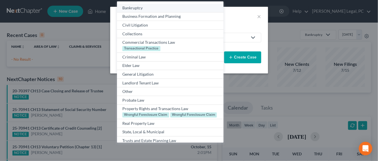
click at [138, 8] on div "Bankruptcy" at bounding box center [169, 8] width 95 height 6
select select "84"
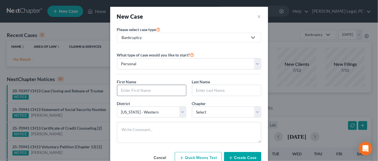
click at [135, 93] on input "text" at bounding box center [151, 90] width 69 height 11
type input "[PERSON_NAME]"
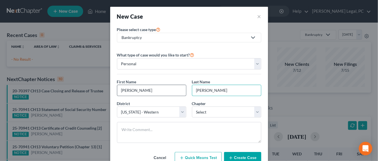
type input "[PERSON_NAME]"
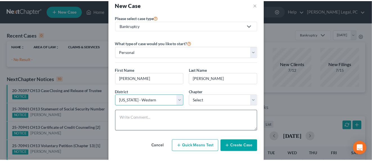
scroll to position [18, 0]
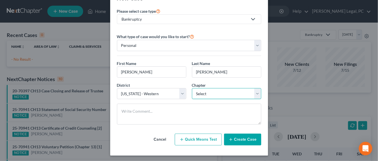
click at [199, 95] on select "Select 7 11 12 13" at bounding box center [226, 93] width 69 height 11
select select "0"
click at [192, 88] on select "Select 7 11 12 13" at bounding box center [226, 93] width 69 height 11
click at [235, 136] on button "Create Case" at bounding box center [242, 139] width 37 height 12
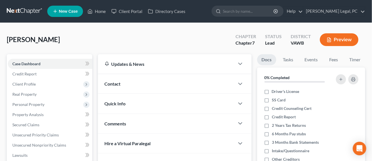
drag, startPoint x: 113, startPoint y: 83, endPoint x: 117, endPoint y: 83, distance: 3.7
click at [113, 82] on span "Contact" at bounding box center [113, 83] width 16 height 5
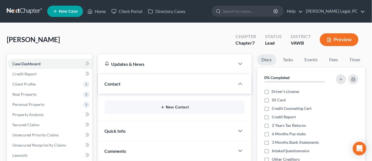
click at [158, 108] on button "New Contact" at bounding box center [174, 107] width 131 height 5
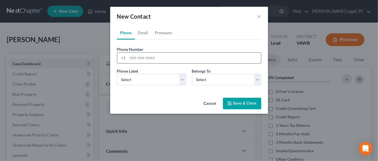
click at [144, 60] on input "tel" at bounding box center [194, 57] width 133 height 11
type input "[PHONE_NUMBER]"
click at [146, 80] on select "Select Mobile Home Work Other" at bounding box center [151, 79] width 69 height 11
select select "0"
click at [117, 74] on select "Select Mobile Home Work Other" at bounding box center [151, 79] width 69 height 11
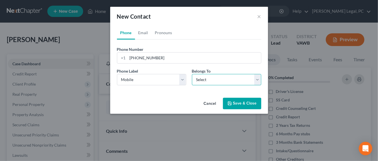
click at [204, 80] on select "Select Client Other" at bounding box center [226, 79] width 69 height 11
select select "1"
click at [192, 74] on select "Select Client Other" at bounding box center [226, 79] width 69 height 11
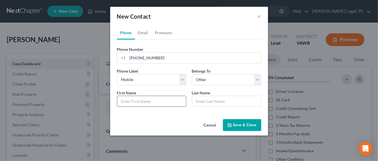
click at [129, 97] on input "text" at bounding box center [151, 101] width 69 height 11
type input "Diane"
type input "McGrady"
click at [231, 124] on icon "button" at bounding box center [229, 125] width 5 height 5
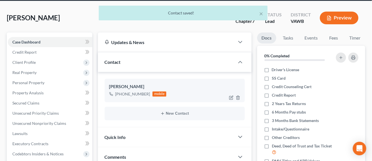
scroll to position [35, 0]
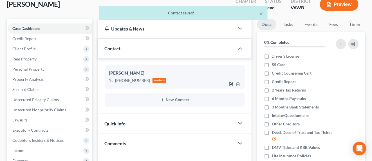
click at [232, 82] on icon "button" at bounding box center [231, 84] width 5 height 5
select select "0"
select select "1"
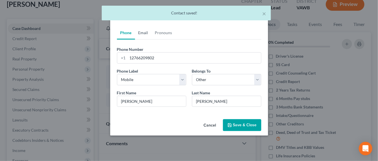
click at [148, 30] on link "Email" at bounding box center [143, 33] width 17 height 14
click at [138, 58] on input "email" at bounding box center [194, 57] width 133 height 11
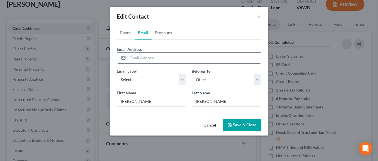
type input "h"
type input "onehottmawmaw@yhaoo.com"
click at [233, 124] on button "Save & Close" at bounding box center [242, 125] width 38 height 12
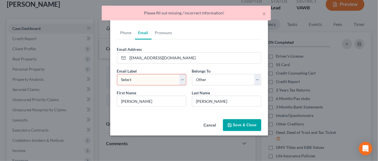
click at [160, 80] on select "Select Home Work Other" at bounding box center [151, 79] width 69 height 11
select select "0"
click at [117, 74] on select "Select Home Work Other" at bounding box center [151, 79] width 69 height 11
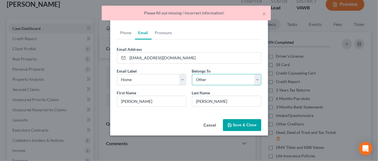
click at [225, 77] on select "Select Client Other" at bounding box center [226, 79] width 69 height 11
click at [192, 74] on select "Select Client Other" at bounding box center [226, 79] width 69 height 11
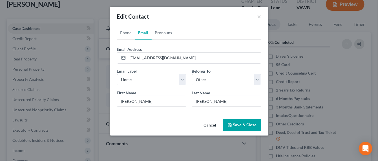
click at [236, 123] on button "Save & Close" at bounding box center [242, 125] width 38 height 12
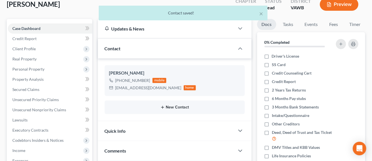
click at [181, 108] on button "New Contact" at bounding box center [174, 107] width 131 height 5
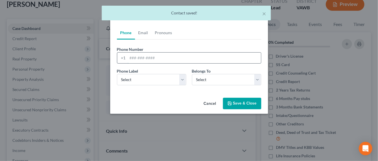
click at [152, 56] on input "tel" at bounding box center [194, 57] width 133 height 11
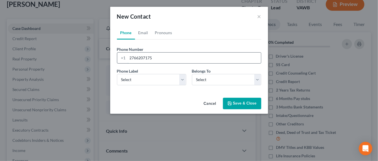
click at [136, 59] on input "2766207175" at bounding box center [194, 57] width 133 height 11
type input "276-620-7175"
click at [164, 80] on select "Select Mobile Home Work Other" at bounding box center [151, 79] width 69 height 11
select select "0"
click at [117, 74] on select "Select Mobile Home Work Other" at bounding box center [151, 79] width 69 height 11
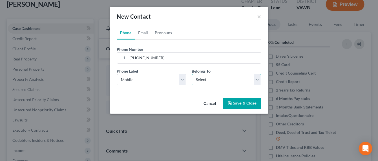
click at [195, 77] on select "Select Client Other" at bounding box center [226, 79] width 69 height 11
select select "0"
click at [192, 74] on select "Select Client Other" at bounding box center [226, 79] width 69 height 11
drag, startPoint x: 228, startPoint y: 102, endPoint x: 225, endPoint y: 103, distance: 3.1
click at [229, 102] on icon "button" at bounding box center [229, 103] width 5 height 5
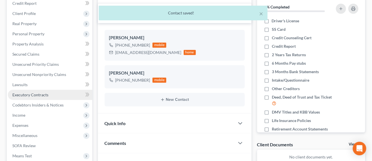
scroll to position [0, 0]
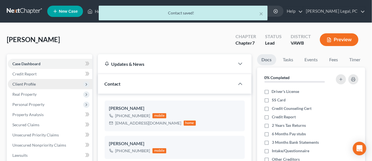
click at [40, 85] on span "Client Profile" at bounding box center [50, 84] width 85 height 10
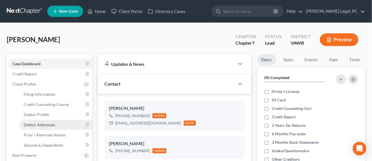
click at [31, 125] on span "Debtor Addresses" at bounding box center [40, 124] width 32 height 5
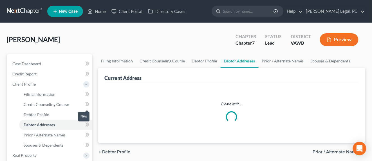
select select "0"
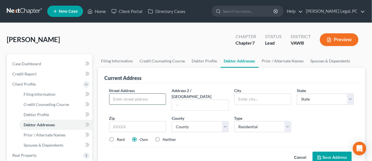
click at [133, 99] on input "text" at bounding box center [138, 99] width 57 height 11
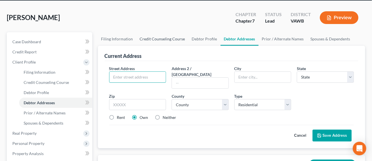
scroll to position [35, 0]
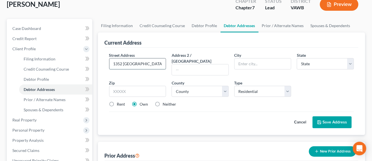
type input "1352 Ivanhoe Road"
type input "24330"
type input "Fries"
select select "48"
click at [204, 87] on select "County Accomack County Albemarle County Alexandria city Alleghany County Amelia…" at bounding box center [200, 91] width 57 height 11
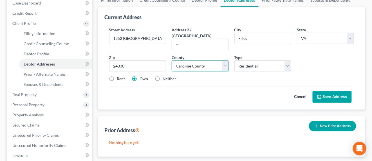
scroll to position [70, 0]
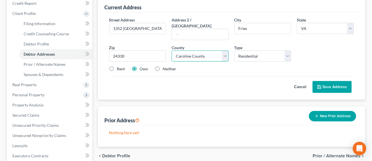
click at [202, 51] on select "County Accomack County Albemarle County Alexandria city Alleghany County Amelia…" at bounding box center [200, 55] width 57 height 11
select select "21"
click at [172, 50] on select "County Accomack County Albemarle County Alexandria city Alleghany County Amelia…" at bounding box center [200, 55] width 57 height 11
click at [335, 81] on button "Save Address" at bounding box center [332, 87] width 39 height 12
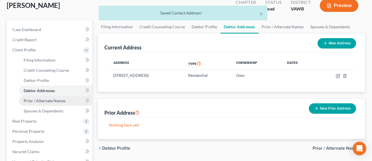
scroll to position [0, 0]
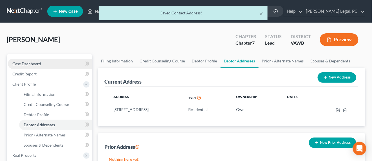
click at [28, 64] on span "Case Dashboard" at bounding box center [26, 63] width 29 height 5
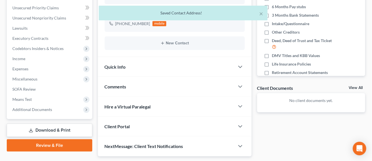
scroll to position [141, 0]
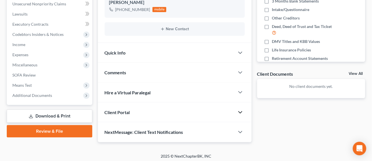
click at [240, 110] on icon "button" at bounding box center [240, 112] width 7 height 7
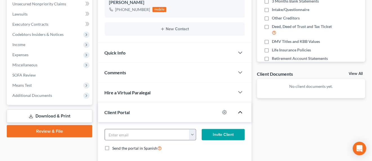
click at [193, 135] on button "button" at bounding box center [192, 134] width 7 height 11
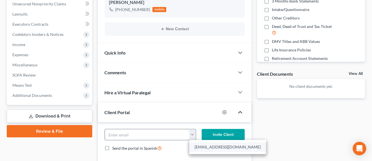
click at [194, 147] on link "onehottmawmaw@yhaoo.com" at bounding box center [228, 147] width 77 height 10
type input "onehottmawmaw@yhaoo.com"
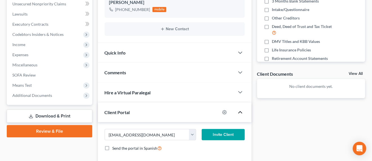
click at [222, 131] on button "Invite Client" at bounding box center [223, 134] width 43 height 11
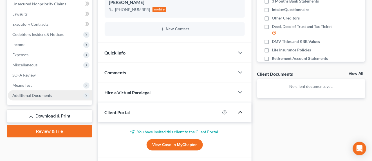
click at [51, 100] on span "Additional Documents" at bounding box center [50, 95] width 85 height 10
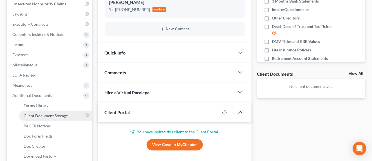
click at [50, 116] on span "Client Document Storage" at bounding box center [46, 115] width 44 height 5
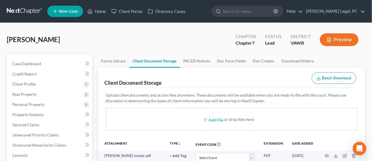
click at [35, 12] on link at bounding box center [25, 11] width 36 height 10
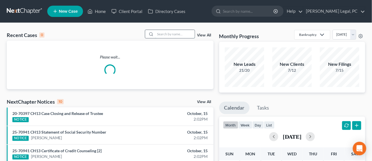
click at [165, 36] on input "search" at bounding box center [174, 34] width 39 height 8
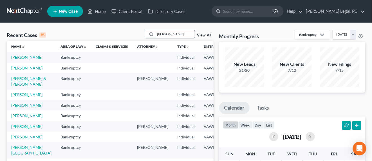
type input "[PERSON_NAME]"
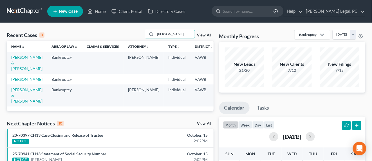
click at [67, 10] on span "New Case" at bounding box center [68, 11] width 19 height 4
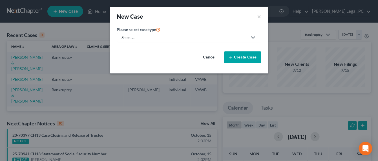
click at [139, 36] on div "Select..." at bounding box center [185, 38] width 126 height 6
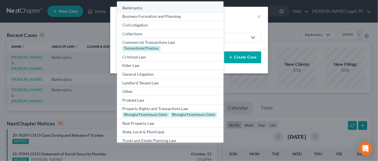
click at [148, 8] on div "Bankruptcy" at bounding box center [169, 8] width 95 height 6
select select "84"
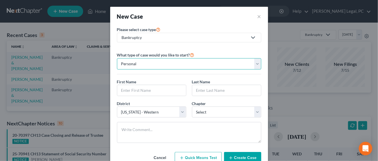
click at [140, 66] on select "Personal Business" at bounding box center [189, 63] width 144 height 11
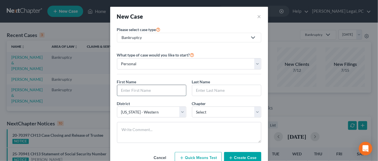
click at [136, 86] on input "text" at bounding box center [151, 90] width 69 height 11
type input "Thomas"
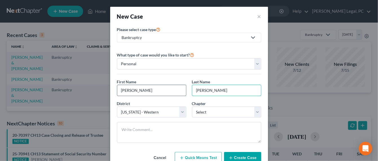
type input "Reed"
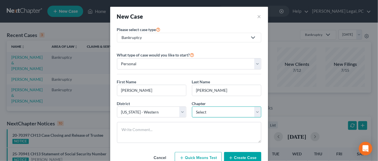
click at [194, 110] on select "Select 7 11 12 13" at bounding box center [226, 111] width 69 height 11
select select "0"
click at [192, 106] on select "Select 7 11 12 13" at bounding box center [226, 111] width 69 height 11
click at [236, 156] on button "Create Case" at bounding box center [242, 158] width 37 height 12
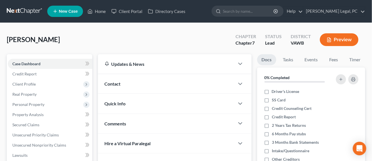
click at [118, 85] on span "Contact" at bounding box center [113, 83] width 16 height 5
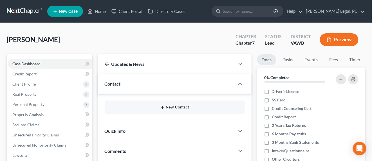
click at [179, 108] on button "New Contact" at bounding box center [174, 107] width 131 height 5
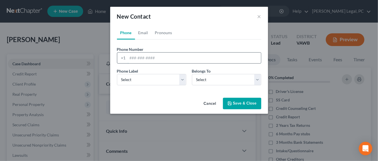
click at [137, 59] on input "tel" at bounding box center [194, 57] width 133 height 11
type input "276-389-8366"
click at [147, 78] on select "Select Mobile Home Work Other" at bounding box center [151, 79] width 69 height 11
select select "0"
click at [117, 74] on select "Select Mobile Home Work Other" at bounding box center [151, 79] width 69 height 11
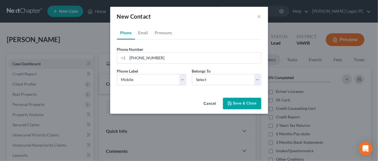
click at [190, 81] on div "Belongs To * Select Client Other" at bounding box center [226, 76] width 75 height 17
click at [205, 82] on select "Select Client Other" at bounding box center [226, 79] width 69 height 11
select select "0"
click at [192, 74] on select "Select Client Other" at bounding box center [226, 79] width 69 height 11
click at [231, 102] on icon "button" at bounding box center [229, 103] width 5 height 5
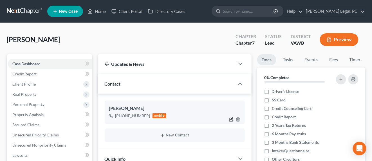
click at [230, 118] on icon "button" at bounding box center [231, 118] width 3 height 3
select select "0"
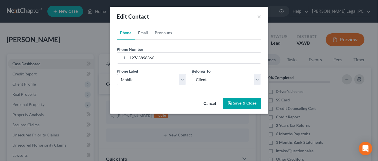
click at [146, 34] on link "Email" at bounding box center [143, 33] width 17 height 14
click at [146, 56] on input "email" at bounding box center [194, 57] width 133 height 11
type input "tjreed52@gmail.com"
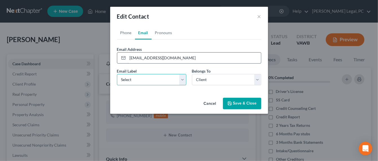
select select "0"
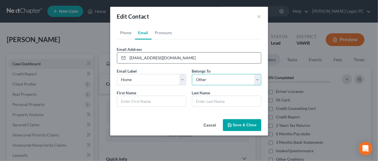
select select "0"
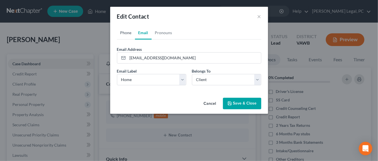
click at [122, 33] on link "Phone" at bounding box center [126, 33] width 18 height 14
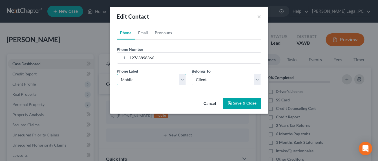
click at [130, 80] on select "Select Mobile Home Work Other" at bounding box center [151, 79] width 69 height 11
click at [117, 74] on select "Select Mobile Home Work Other" at bounding box center [151, 79] width 69 height 11
click at [144, 33] on link "Email" at bounding box center [143, 33] width 17 height 14
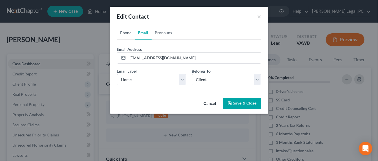
click at [126, 32] on link "Phone" at bounding box center [126, 33] width 18 height 14
click at [234, 103] on button "Save & Close" at bounding box center [242, 103] width 38 height 12
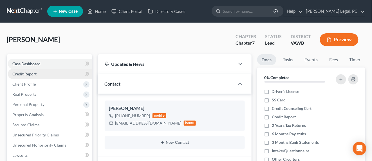
click at [28, 74] on span "Credit Report" at bounding box center [24, 73] width 24 height 5
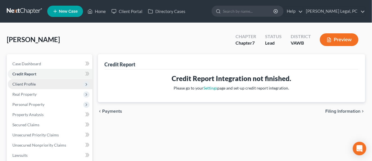
click at [28, 86] on span "Client Profile" at bounding box center [23, 83] width 23 height 5
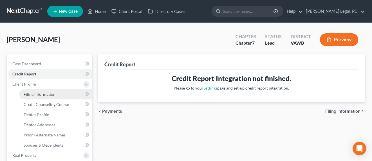
click at [46, 92] on span "Filing Information" at bounding box center [40, 94] width 32 height 5
select select "1"
select select "0"
select select "84"
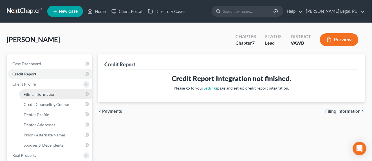
select select "48"
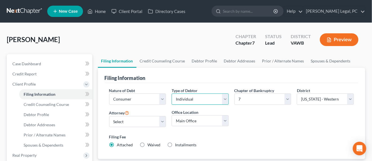
click at [223, 98] on select "Select Individual Joint" at bounding box center [200, 98] width 57 height 11
select select "1"
click at [172, 105] on select "Select Individual Joint" at bounding box center [200, 98] width 57 height 11
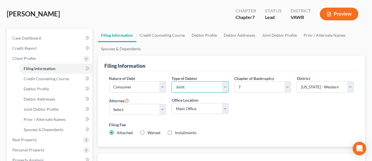
scroll to position [35, 0]
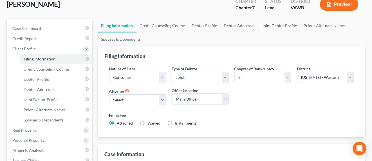
click at [268, 28] on link "Joint Debtor Profile" at bounding box center [280, 26] width 42 height 14
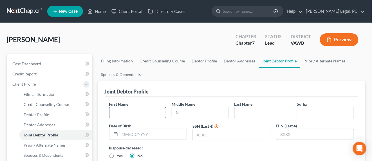
click at [134, 110] on input "text" at bounding box center [138, 112] width 57 height 11
type input "Carol"
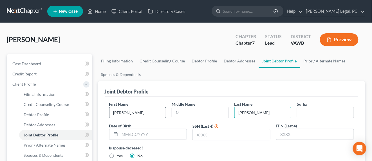
type input "Reed"
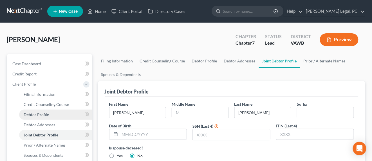
click at [34, 112] on span "Debtor Profile" at bounding box center [36, 114] width 25 height 5
select select "1"
select select "0"
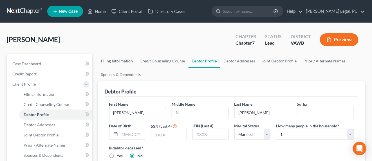
click at [123, 61] on link "Filing Information" at bounding box center [117, 61] width 39 height 14
select select "1"
select select "0"
select select "84"
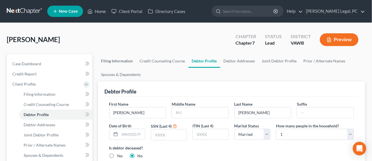
select select "48"
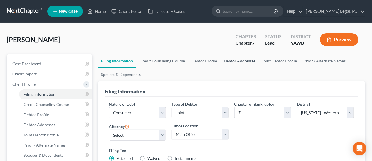
click at [244, 58] on link "Debtor Addresses" at bounding box center [240, 61] width 38 height 14
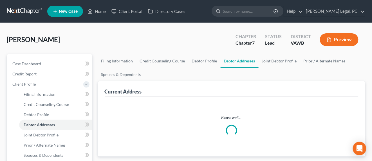
select select "0"
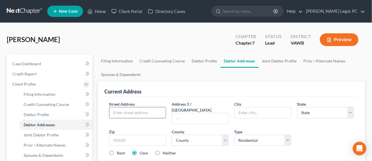
click at [146, 111] on input "text" at bounding box center [138, 112] width 57 height 11
type input "370 E. Fulton Street"
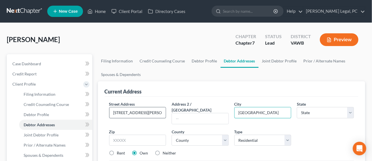
type input "Wytheville"
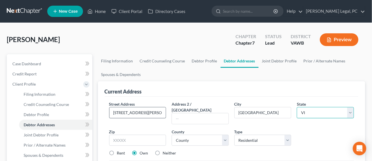
select select "48"
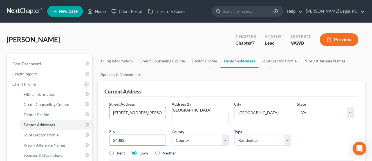
type input "24382"
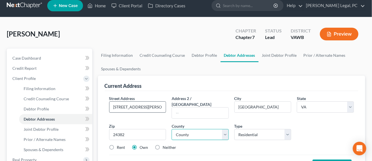
scroll to position [70, 0]
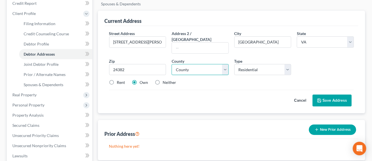
click at [191, 64] on select "County Accomack County Albemarle County Alexandria city Alleghany County Amelia…" at bounding box center [200, 69] width 57 height 11
select select "132"
click at [191, 64] on select "County Accomack County Albemarle County Alexandria city Alleghany County Amelia…" at bounding box center [200, 69] width 57 height 11
click at [330, 94] on button "Save Address" at bounding box center [332, 100] width 39 height 12
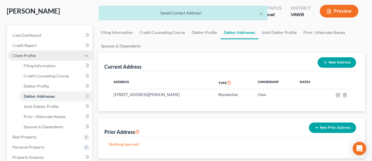
scroll to position [0, 0]
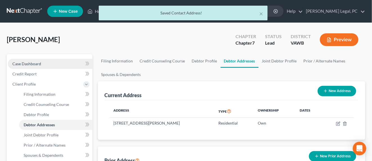
click at [30, 64] on span "Case Dashboard" at bounding box center [26, 63] width 29 height 5
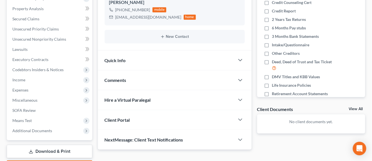
scroll to position [138, 0]
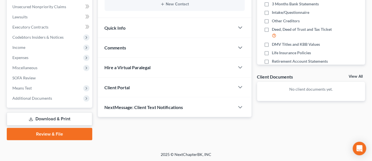
click at [181, 83] on div "Client Portal" at bounding box center [166, 86] width 137 height 19
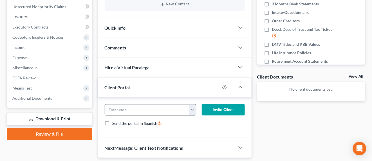
click at [192, 112] on button "button" at bounding box center [192, 109] width 7 height 11
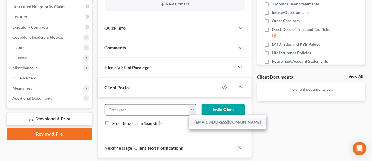
click at [199, 122] on link "tjreed52@gmail.com" at bounding box center [228, 122] width 77 height 10
type input "tjreed52@gmail.com"
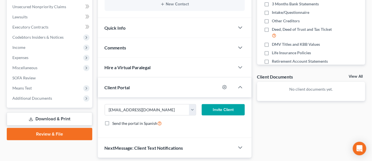
click at [228, 108] on button "Invite Client" at bounding box center [223, 109] width 43 height 11
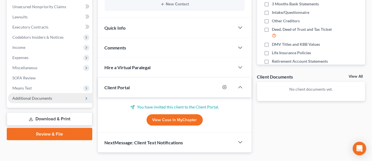
click at [31, 98] on span "Additional Documents" at bounding box center [32, 97] width 40 height 5
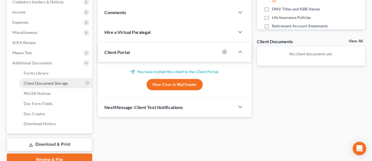
click at [54, 84] on span "Client Document Storage" at bounding box center [46, 83] width 44 height 5
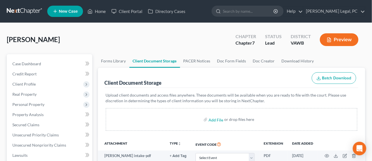
click at [29, 10] on link at bounding box center [25, 11] width 36 height 10
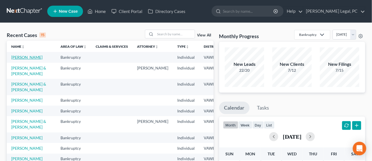
click at [12, 59] on link "[PERSON_NAME]" at bounding box center [26, 57] width 31 height 5
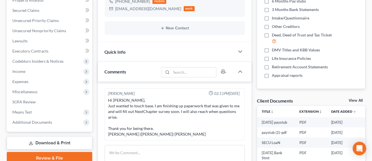
scroll to position [141, 0]
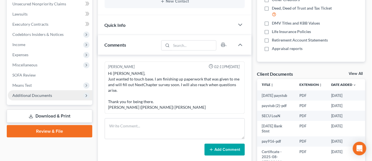
click at [49, 96] on span "Additional Documents" at bounding box center [32, 95] width 40 height 5
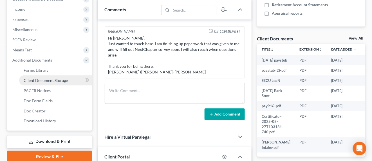
click at [60, 80] on span "Client Document Storage" at bounding box center [46, 80] width 44 height 5
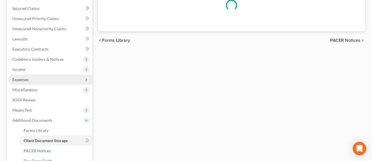
select select "0"
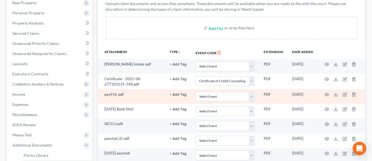
scroll to position [106, 0]
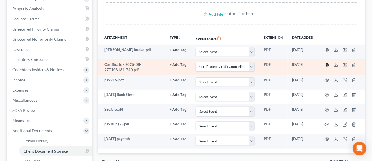
click at [325, 64] on icon "button" at bounding box center [327, 64] width 4 height 3
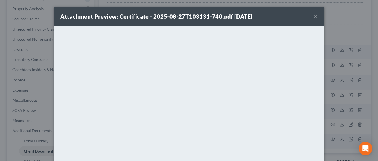
click at [314, 14] on button "×" at bounding box center [316, 16] width 4 height 7
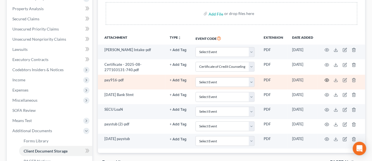
click at [326, 80] on icon "button" at bounding box center [327, 80] width 5 height 5
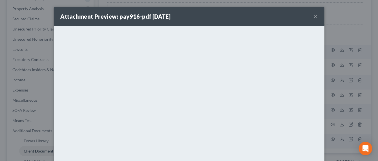
click at [314, 17] on button "×" at bounding box center [316, 16] width 4 height 7
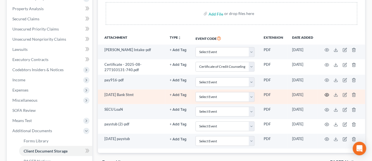
click at [327, 94] on circle "button" at bounding box center [327, 94] width 1 height 1
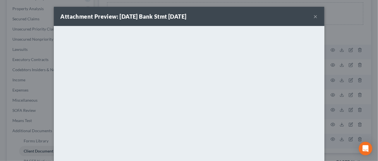
click at [314, 17] on button "×" at bounding box center [316, 16] width 4 height 7
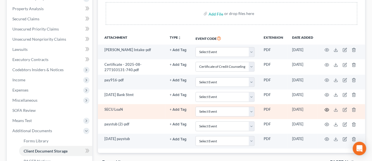
click at [326, 110] on icon "button" at bounding box center [327, 109] width 5 height 5
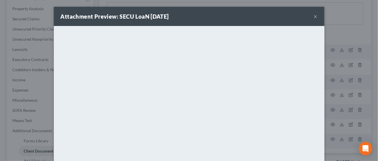
click at [314, 18] on button "×" at bounding box center [316, 16] width 4 height 7
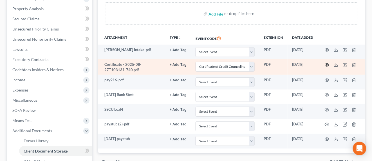
click at [326, 64] on icon "button" at bounding box center [327, 65] width 5 height 5
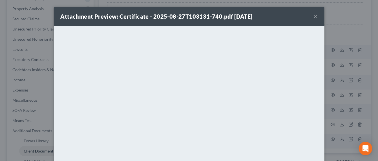
drag, startPoint x: 313, startPoint y: 16, endPoint x: 303, endPoint y: 25, distance: 12.8
click at [314, 16] on button "×" at bounding box center [316, 16] width 4 height 7
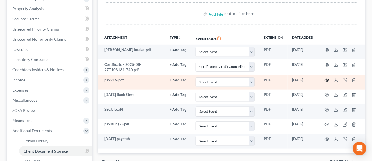
click at [326, 80] on icon "button" at bounding box center [327, 80] width 5 height 5
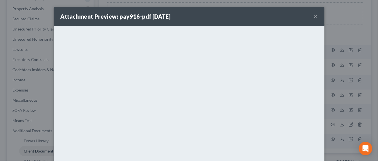
click at [315, 19] on div "Attachment Preview: pay916-pdf [DATE] ×" at bounding box center [189, 16] width 270 height 19
click at [314, 17] on button "×" at bounding box center [316, 16] width 4 height 7
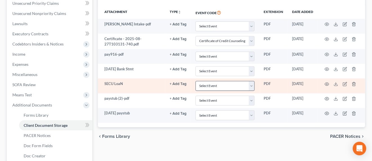
scroll to position [141, 0]
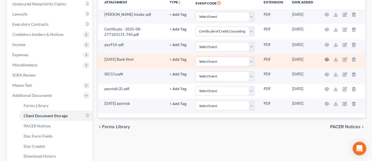
click at [326, 57] on icon "button" at bounding box center [327, 59] width 5 height 5
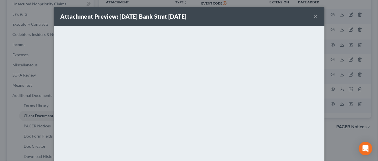
drag, startPoint x: 314, startPoint y: 14, endPoint x: 310, endPoint y: 15, distance: 3.9
click at [314, 14] on button "×" at bounding box center [316, 16] width 4 height 7
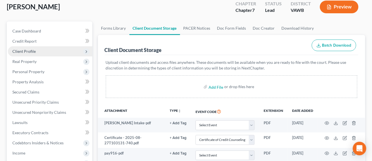
scroll to position [0, 0]
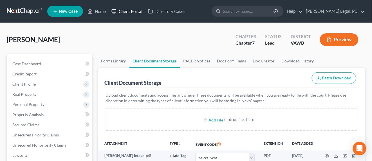
click at [118, 12] on link "Client Portal" at bounding box center [127, 11] width 37 height 10
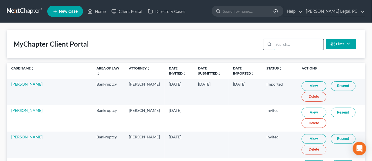
click at [290, 46] on input "search" at bounding box center [299, 44] width 50 height 11
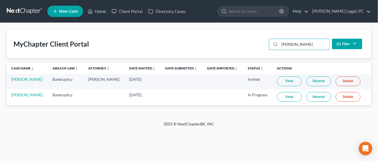
type input "[PERSON_NAME]"
click at [287, 98] on link "View" at bounding box center [289, 97] width 25 height 10
drag, startPoint x: 30, startPoint y: 95, endPoint x: 33, endPoint y: 94, distance: 2.9
click at [30, 95] on link "[PERSON_NAME]" at bounding box center [26, 94] width 31 height 5
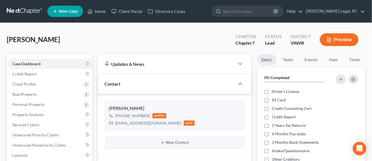
drag, startPoint x: 27, startPoint y: 12, endPoint x: 30, endPoint y: 15, distance: 3.8
click at [27, 12] on link at bounding box center [25, 11] width 36 height 10
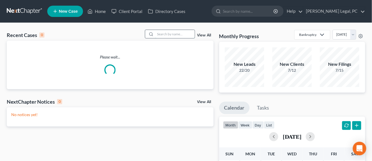
click at [176, 35] on input "search" at bounding box center [174, 34] width 39 height 8
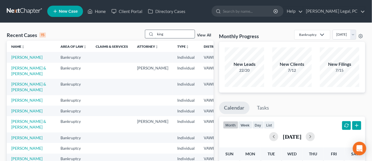
drag, startPoint x: 165, startPoint y: 35, endPoint x: 146, endPoint y: 35, distance: 18.9
click at [145, 36] on div "king" at bounding box center [170, 34] width 50 height 9
type input "king"
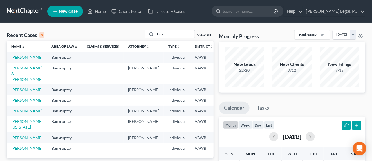
click at [16, 57] on link "[PERSON_NAME]" at bounding box center [26, 57] width 31 height 5
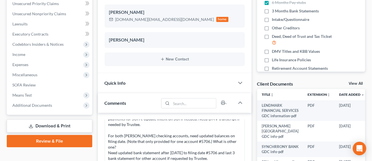
scroll to position [141, 0]
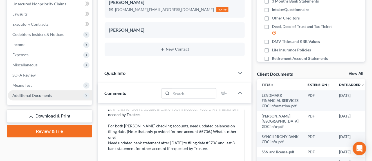
click at [53, 99] on span "Additional Documents" at bounding box center [50, 95] width 85 height 10
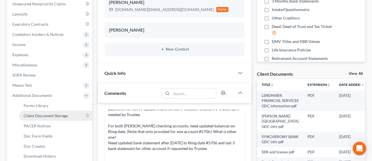
click at [55, 116] on span "Client Document Storage" at bounding box center [46, 115] width 44 height 5
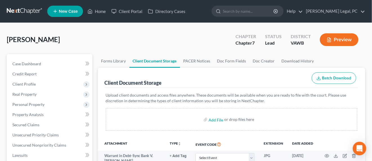
click at [24, 16] on link at bounding box center [25, 11] width 36 height 10
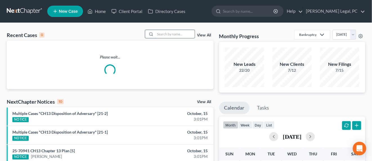
click at [162, 33] on input "search" at bounding box center [174, 34] width 39 height 8
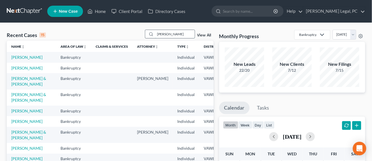
type input "[PERSON_NAME]"
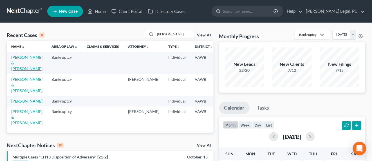
click at [16, 58] on link "[PERSON_NAME] & [PERSON_NAME]" at bounding box center [26, 63] width 31 height 16
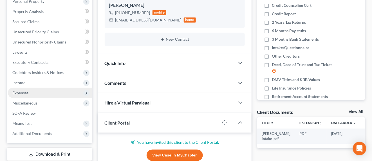
scroll to position [141, 0]
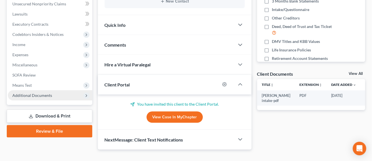
click at [32, 97] on span "Additional Documents" at bounding box center [50, 95] width 85 height 10
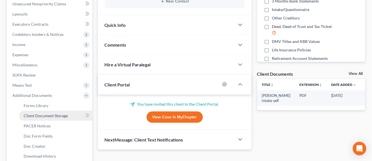
click at [72, 115] on link "Client Document Storage" at bounding box center [55, 115] width 73 height 10
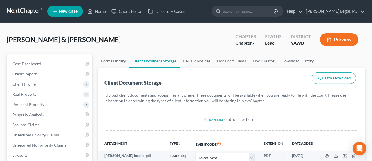
click at [20, 14] on link at bounding box center [25, 11] width 36 height 10
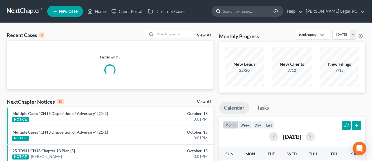
click at [265, 14] on input "search" at bounding box center [249, 11] width 52 height 10
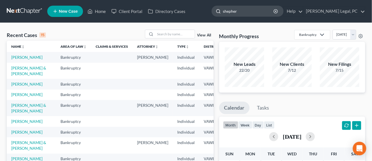
type input "shepherd"
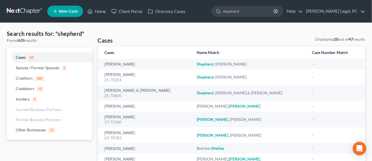
click at [25, 9] on link at bounding box center [25, 11] width 36 height 10
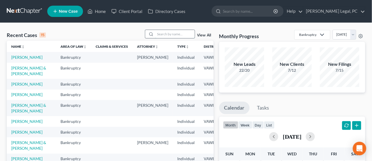
click at [168, 34] on input "search" at bounding box center [174, 34] width 39 height 8
type input "sheperd"
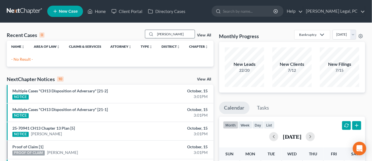
drag, startPoint x: 175, startPoint y: 34, endPoint x: 146, endPoint y: 34, distance: 28.7
click at [146, 34] on div "sheperd" at bounding box center [170, 34] width 50 height 9
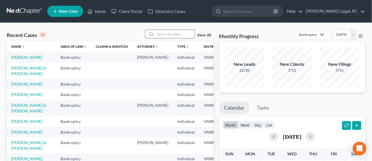
click at [162, 33] on input "search" at bounding box center [174, 34] width 39 height 8
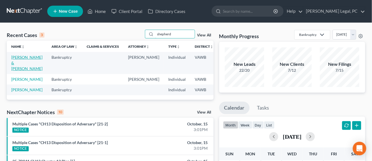
type input "shepherd"
click at [26, 57] on link "[PERSON_NAME] & [PERSON_NAME]" at bounding box center [26, 63] width 31 height 16
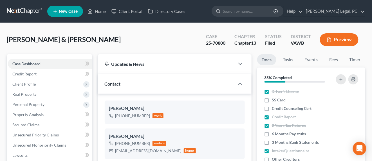
scroll to position [321, 0]
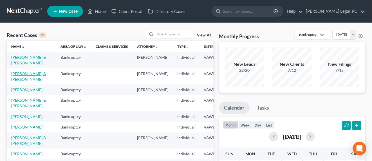
click at [23, 79] on link "[PERSON_NAME] & [PERSON_NAME]" at bounding box center [28, 76] width 35 height 10
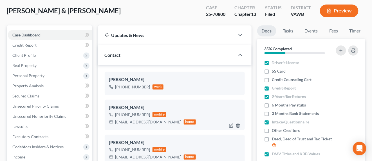
scroll to position [70, 0]
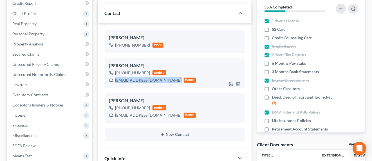
drag, startPoint x: 115, startPoint y: 81, endPoint x: 164, endPoint y: 77, distance: 49.1
click at [164, 77] on div "shepherdjs116@gmail.com home" at bounding box center [152, 79] width 87 height 7
copy div "shepherdjs116@gmail.com"
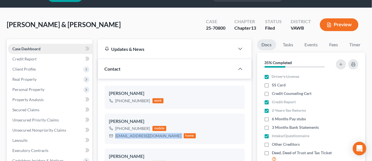
scroll to position [0, 0]
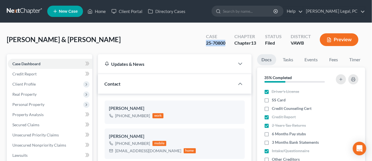
drag, startPoint x: 203, startPoint y: 44, endPoint x: 226, endPoint y: 41, distance: 24.1
click at [227, 41] on div "Case 25-70800" at bounding box center [216, 40] width 28 height 17
copy div "25-70800"
click at [31, 14] on link at bounding box center [25, 11] width 36 height 10
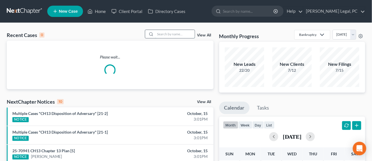
click at [183, 35] on input "search" at bounding box center [174, 34] width 39 height 8
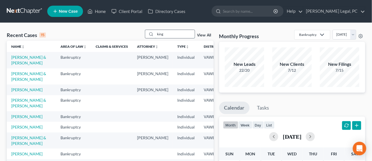
type input "king"
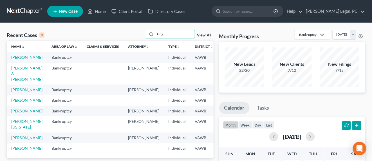
click at [12, 59] on link "[PERSON_NAME]" at bounding box center [26, 57] width 31 height 5
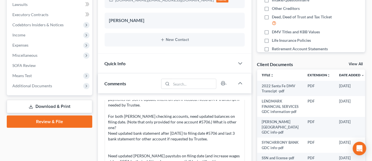
scroll to position [176, 0]
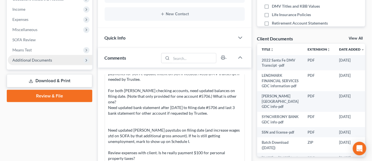
click at [43, 60] on span "Additional Documents" at bounding box center [32, 59] width 40 height 5
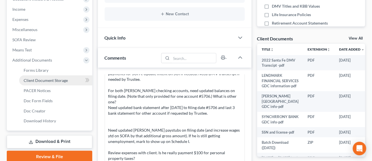
click at [60, 78] on span "Client Document Storage" at bounding box center [46, 80] width 44 height 5
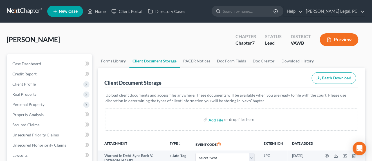
click at [24, 12] on link at bounding box center [25, 11] width 36 height 10
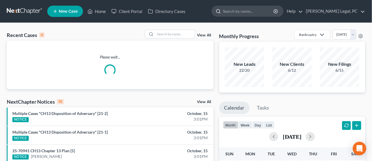
click at [257, 14] on input "search" at bounding box center [249, 11] width 52 height 10
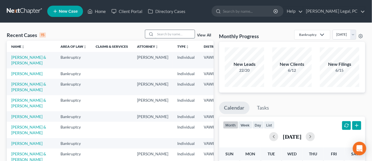
click at [168, 33] on input "search" at bounding box center [174, 34] width 39 height 8
type input "coe"
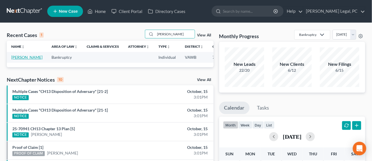
click at [14, 59] on link "[PERSON_NAME]" at bounding box center [26, 57] width 31 height 5
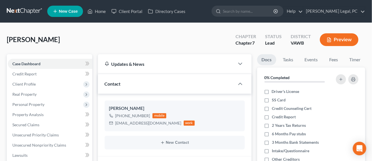
drag, startPoint x: 17, startPoint y: 8, endPoint x: 19, endPoint y: 13, distance: 5.5
click at [17, 8] on link at bounding box center [25, 11] width 36 height 10
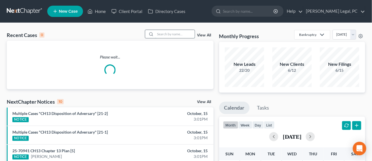
click at [167, 35] on input "search" at bounding box center [174, 34] width 39 height 8
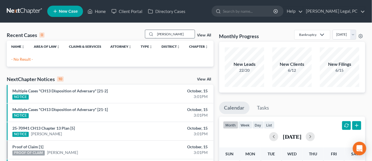
type input "[PERSON_NAME]"
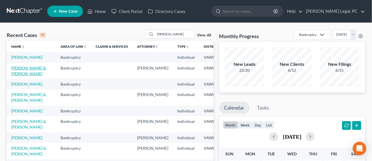
click at [20, 76] on link "[PERSON_NAME] & [PERSON_NAME]" at bounding box center [28, 70] width 35 height 10
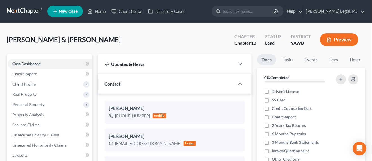
click at [15, 11] on link at bounding box center [25, 11] width 36 height 10
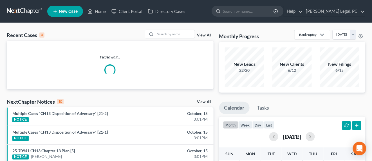
click at [161, 38] on div "Recent Cases 0 View All" at bounding box center [110, 35] width 207 height 11
click at [161, 35] on input "search" at bounding box center [174, 34] width 39 height 8
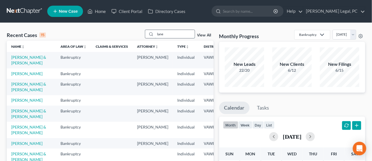
type input "lane"
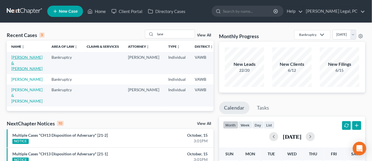
click at [15, 58] on link "[PERSON_NAME] & [PERSON_NAME]" at bounding box center [26, 63] width 31 height 16
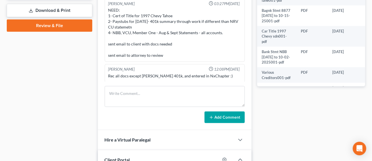
scroll to position [246, 0]
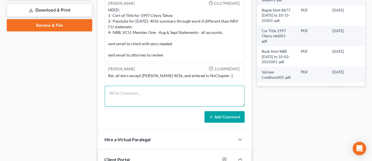
click at [179, 93] on textarea at bounding box center [175, 96] width 140 height 21
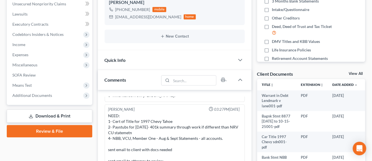
scroll to position [0, 0]
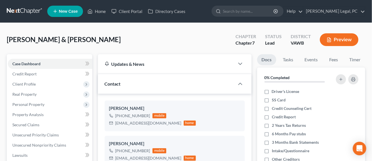
click at [22, 10] on link at bounding box center [25, 11] width 36 height 10
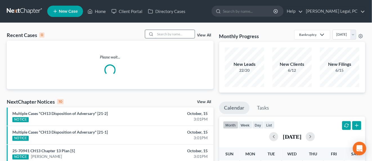
click at [171, 37] on input "search" at bounding box center [174, 34] width 39 height 8
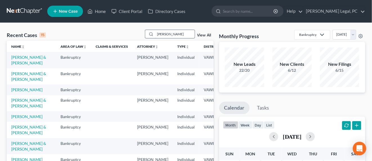
type input "[PERSON_NAME]"
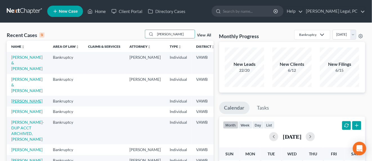
click at [26, 102] on link "[PERSON_NAME]" at bounding box center [26, 100] width 31 height 5
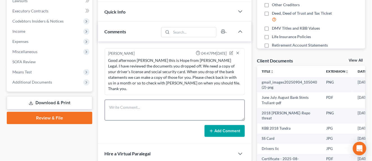
scroll to position [141, 0]
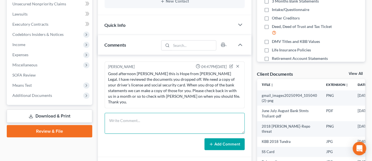
click at [155, 113] on textarea at bounding box center [175, 123] width 140 height 21
type textarea "To Mikayla 09-22-2025"
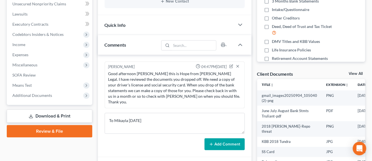
click at [216, 138] on button "Add Comment" at bounding box center [225, 144] width 40 height 12
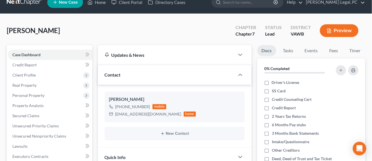
scroll to position [0, 0]
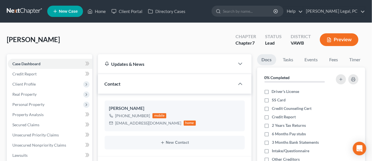
click at [22, 9] on link at bounding box center [25, 11] width 36 height 10
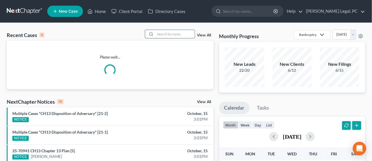
click at [170, 34] on input "search" at bounding box center [174, 34] width 39 height 8
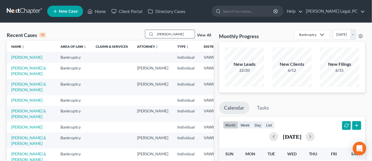
type input "[PERSON_NAME]"
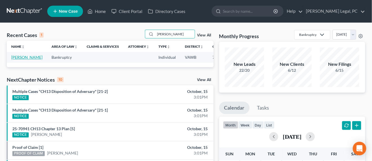
click at [14, 56] on link "[PERSON_NAME]" at bounding box center [26, 57] width 31 height 5
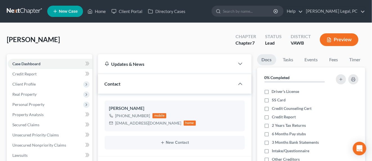
click at [23, 13] on link at bounding box center [25, 11] width 36 height 10
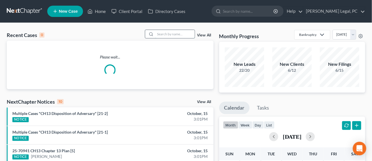
click at [164, 34] on input "search" at bounding box center [174, 34] width 39 height 8
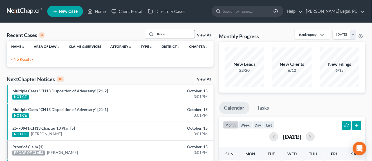
drag, startPoint x: 169, startPoint y: 35, endPoint x: 150, endPoint y: 35, distance: 18.9
click at [150, 35] on div "Kncer" at bounding box center [170, 34] width 50 height 9
type input "Kincer"
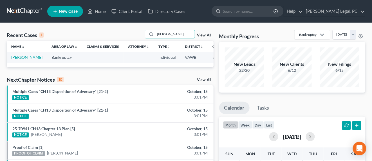
click at [19, 57] on link "[PERSON_NAME]" at bounding box center [26, 57] width 31 height 5
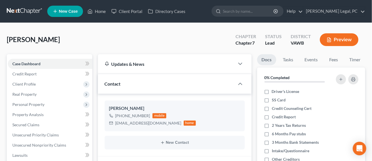
click at [16, 12] on link at bounding box center [25, 11] width 36 height 10
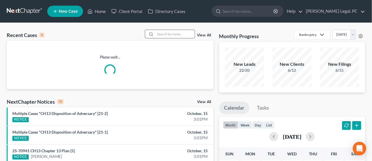
click at [179, 33] on input "search" at bounding box center [174, 34] width 39 height 8
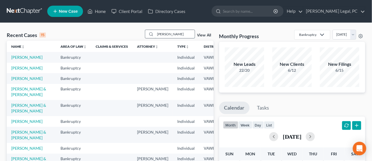
type input "[PERSON_NAME]"
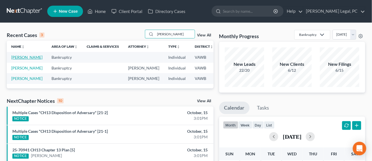
click at [12, 57] on link "[PERSON_NAME]" at bounding box center [26, 57] width 31 height 5
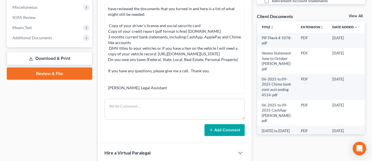
scroll to position [211, 0]
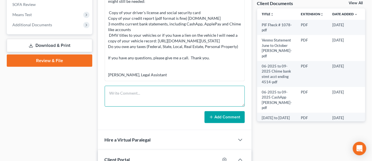
click at [128, 93] on textarea at bounding box center [175, 96] width 140 height 21
type textarea "To [PERSON_NAME] [DATE]"
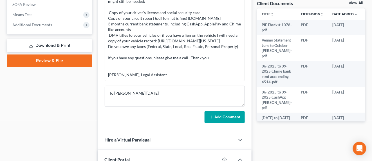
click at [223, 112] on button "Add Comment" at bounding box center [225, 117] width 40 height 12
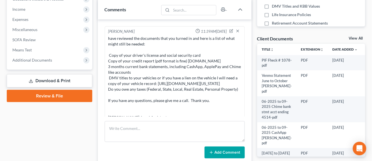
scroll to position [45, 0]
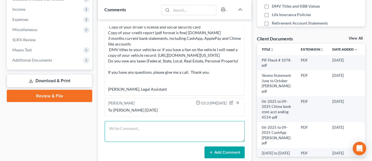
click at [119, 124] on textarea at bounding box center [175, 131] width 140 height 21
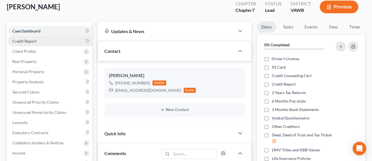
scroll to position [0, 0]
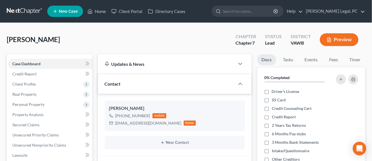
click at [23, 11] on link at bounding box center [25, 11] width 36 height 10
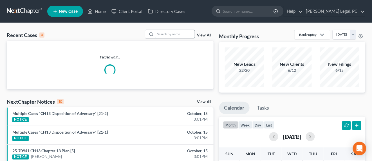
click at [164, 35] on input "search" at bounding box center [174, 34] width 39 height 8
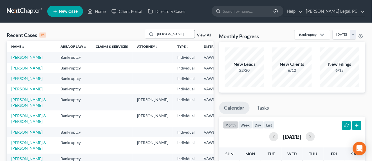
type input "[PERSON_NAME]"
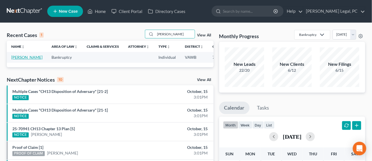
click at [15, 57] on link "[PERSON_NAME]" at bounding box center [26, 57] width 31 height 5
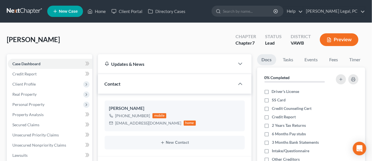
click at [26, 11] on link at bounding box center [25, 11] width 36 height 10
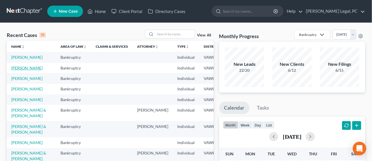
click at [17, 70] on link "[PERSON_NAME]" at bounding box center [26, 67] width 31 height 5
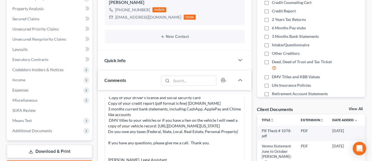
scroll to position [176, 0]
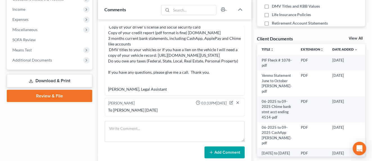
click at [147, 106] on div "To Mikayla 10-8-2025" at bounding box center [174, 110] width 135 height 8
click at [231, 102] on icon "button" at bounding box center [232, 102] width 2 height 2
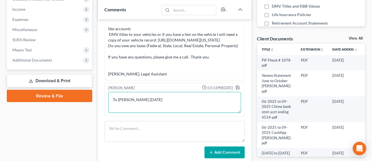
scroll to position [60, 0]
click at [138, 115] on div "Hope Ingram 03:33PM, 10/15/2025 To Mikayla 10-8-2025 To Mikayla 10-8-2025" at bounding box center [175, 100] width 140 height 34
type textarea "To Mikayla 10-14-2025"
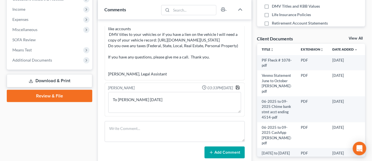
drag, startPoint x: 233, startPoint y: 88, endPoint x: 230, endPoint y: 86, distance: 2.9
click at [236, 87] on icon "button" at bounding box center [238, 87] width 5 height 5
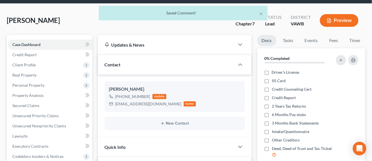
scroll to position [0, 0]
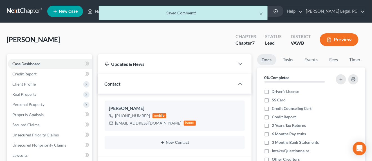
click at [23, 11] on div "× Saved Comment!" at bounding box center [183, 14] width 372 height 17
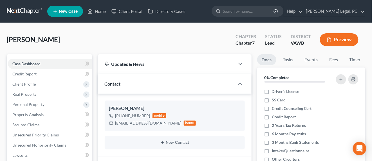
click at [27, 11] on link at bounding box center [25, 11] width 36 height 10
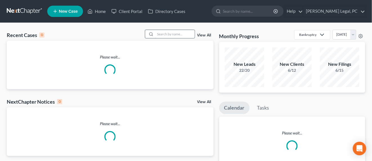
click at [169, 35] on input "search" at bounding box center [174, 34] width 39 height 8
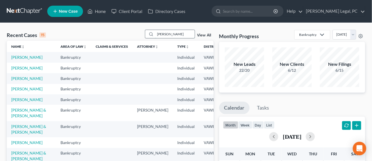
type input "[PERSON_NAME]"
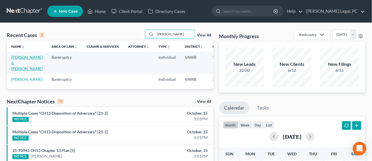
click at [19, 57] on link "Helton, James & Frances" at bounding box center [26, 63] width 31 height 16
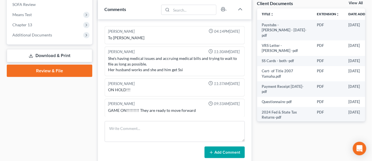
scroll to position [246, 0]
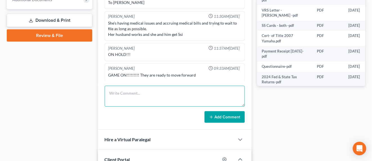
click at [180, 89] on textarea at bounding box center [175, 96] width 140 height 21
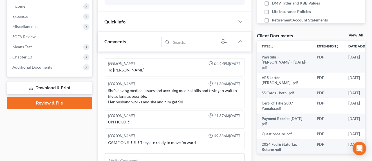
scroll to position [211, 0]
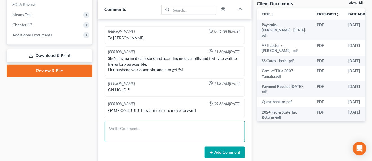
click at [137, 123] on textarea at bounding box center [175, 131] width 140 height 21
type textarea "To Mikayla"
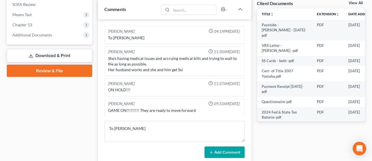
click at [217, 150] on button "Add Comment" at bounding box center [225, 152] width 40 height 12
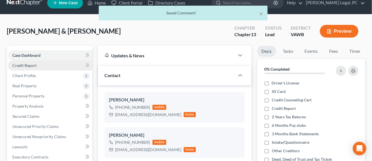
scroll to position [0, 0]
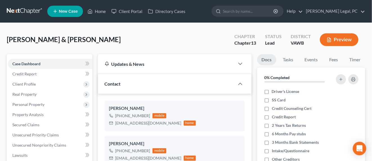
click at [23, 9] on link at bounding box center [25, 11] width 36 height 10
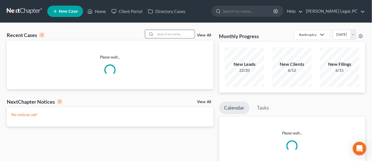
click at [168, 34] on input "search" at bounding box center [174, 34] width 39 height 8
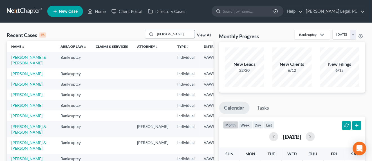
type input "[PERSON_NAME]"
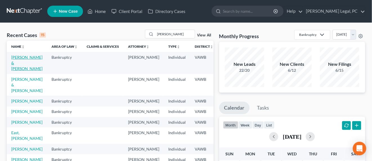
click at [25, 57] on link "[PERSON_NAME] & [PERSON_NAME]" at bounding box center [26, 63] width 31 height 16
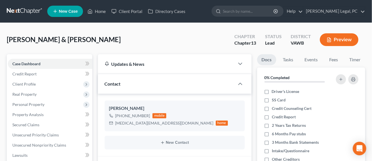
click at [18, 15] on link at bounding box center [25, 11] width 36 height 10
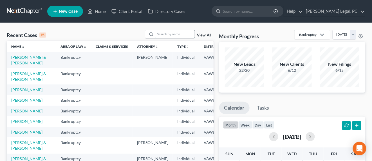
click at [163, 36] on input "search" at bounding box center [174, 34] width 39 height 8
type input "[PERSON_NAME]"
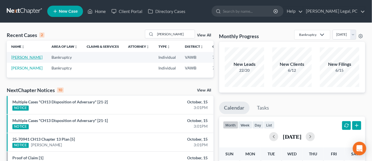
drag, startPoint x: 23, startPoint y: 56, endPoint x: 38, endPoint y: 60, distance: 15.2
click at [23, 56] on link "[PERSON_NAME]" at bounding box center [26, 57] width 31 height 5
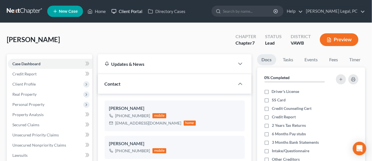
click at [126, 14] on link "Client Portal" at bounding box center [127, 11] width 37 height 10
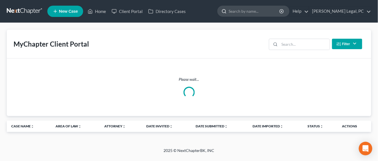
click at [252, 13] on input "search" at bounding box center [254, 11] width 52 height 10
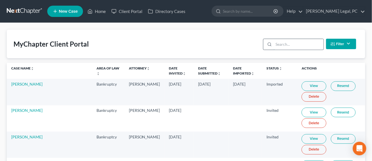
click at [303, 46] on input "search" at bounding box center [299, 44] width 50 height 11
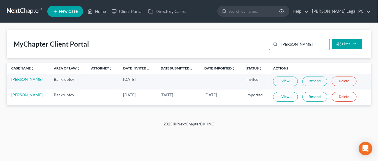
type input "caldwell"
click at [312, 97] on link "Resend" at bounding box center [314, 97] width 25 height 10
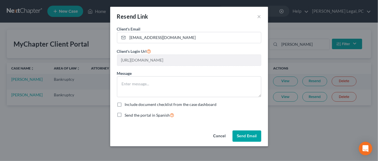
scroll to position [0, 107]
click at [297, 71] on div "Resend Link × Client's Email * alwayshookin@hotmail.com Client's Login Url http…" at bounding box center [189, 80] width 378 height 161
click at [246, 136] on button "Send Email" at bounding box center [246, 135] width 29 height 11
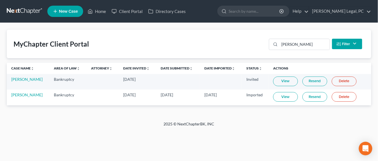
drag, startPoint x: 23, startPoint y: 10, endPoint x: 44, endPoint y: 27, distance: 27.2
click at [23, 10] on link at bounding box center [25, 11] width 36 height 10
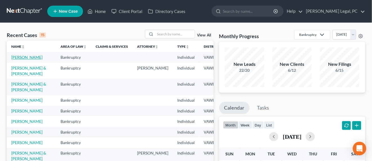
click at [18, 59] on link "[PERSON_NAME]" at bounding box center [26, 57] width 31 height 5
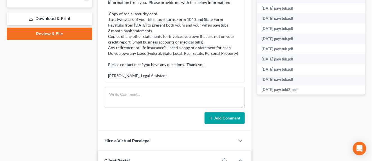
scroll to position [211, 0]
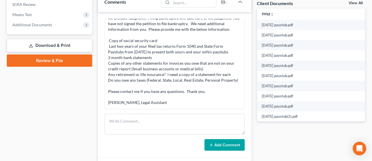
click at [41, 61] on link "Review & File" at bounding box center [50, 60] width 86 height 12
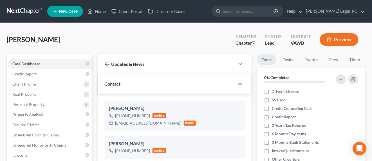
click at [28, 12] on link at bounding box center [25, 11] width 36 height 10
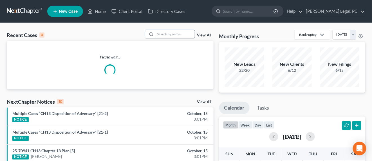
click at [177, 35] on input "search" at bounding box center [174, 34] width 39 height 8
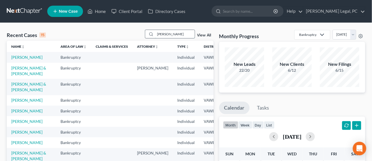
type input "collins"
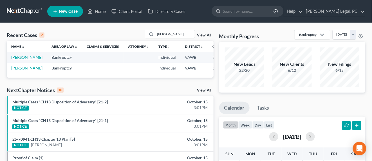
click at [21, 56] on link "Collins, Rebecca" at bounding box center [26, 57] width 31 height 5
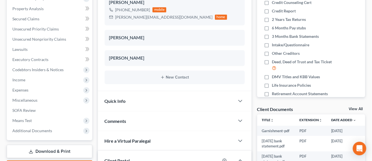
scroll to position [215, 0]
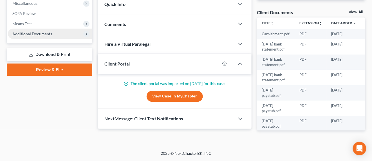
click at [49, 31] on span "Additional Documents" at bounding box center [32, 33] width 40 height 5
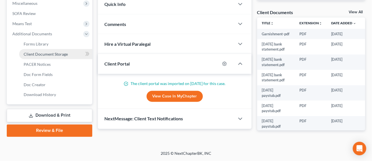
click at [52, 52] on span "Client Document Storage" at bounding box center [46, 54] width 44 height 5
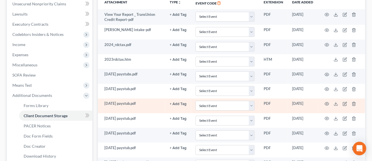
scroll to position [176, 0]
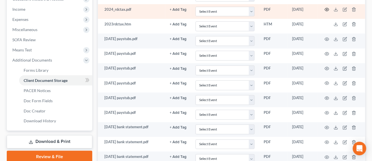
click at [329, 10] on icon "button" at bounding box center [327, 9] width 5 height 5
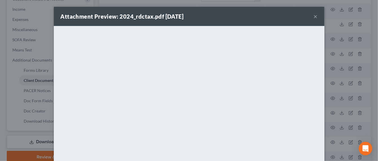
click at [314, 16] on button "×" at bounding box center [316, 16] width 4 height 7
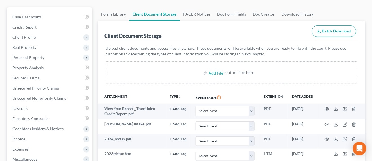
scroll to position [0, 0]
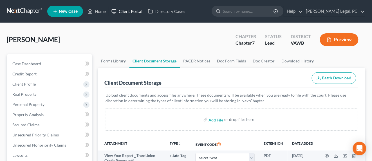
drag, startPoint x: 124, startPoint y: 14, endPoint x: 120, endPoint y: 15, distance: 4.2
click at [124, 14] on link "Client Portal" at bounding box center [127, 11] width 37 height 10
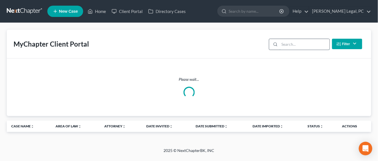
click at [284, 47] on input "search" at bounding box center [304, 44] width 50 height 11
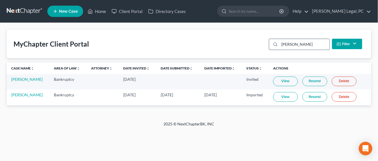
type input "collins"
click at [21, 79] on link "Jamie Collins" at bounding box center [26, 79] width 31 height 5
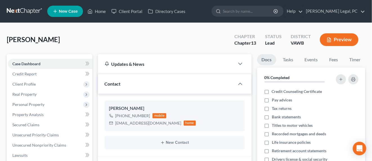
click at [18, 12] on link at bounding box center [25, 11] width 36 height 10
